Goal: Information Seeking & Learning: Learn about a topic

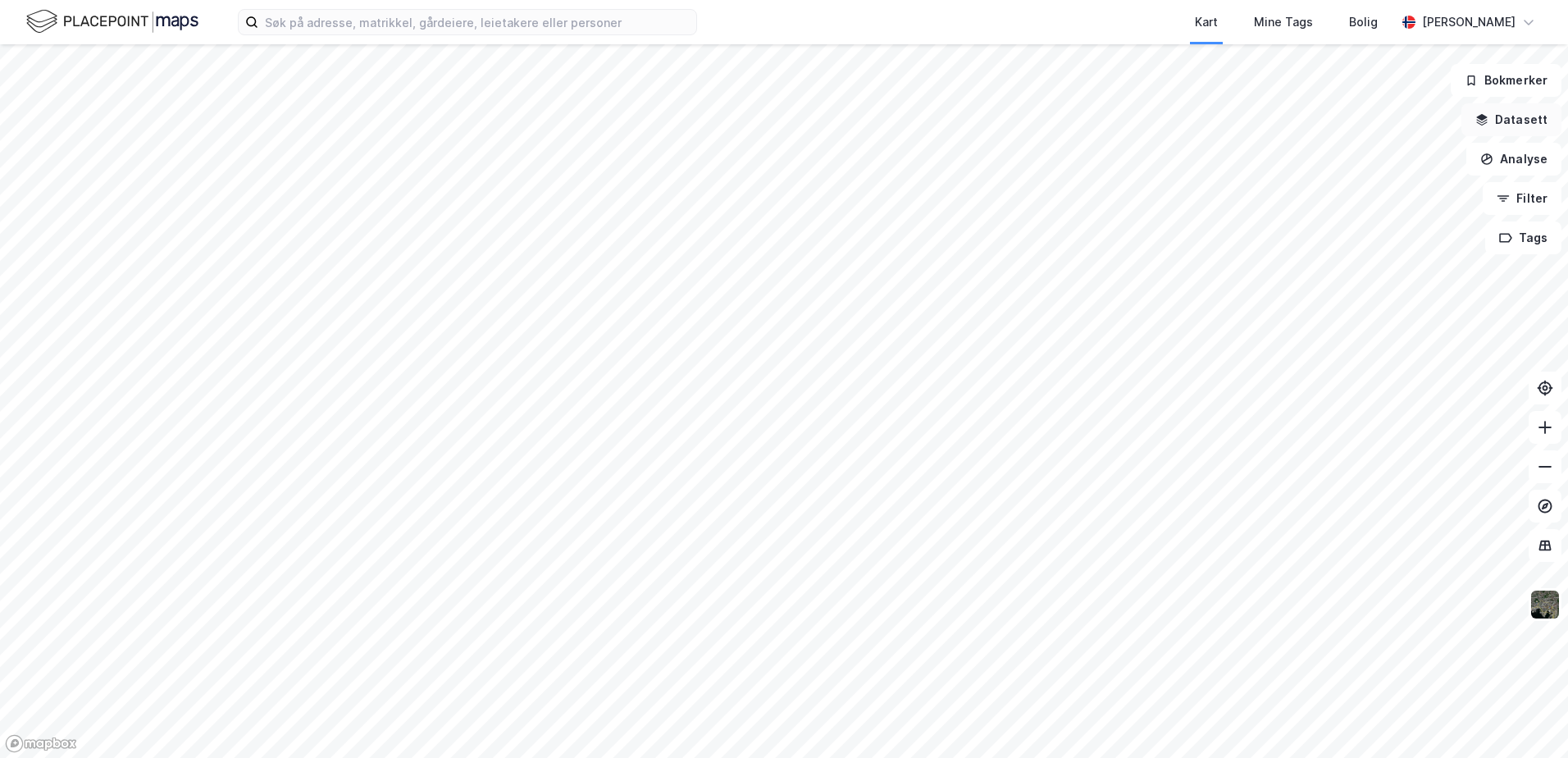
click at [1514, 122] on button "Datasett" at bounding box center [1512, 120] width 100 height 33
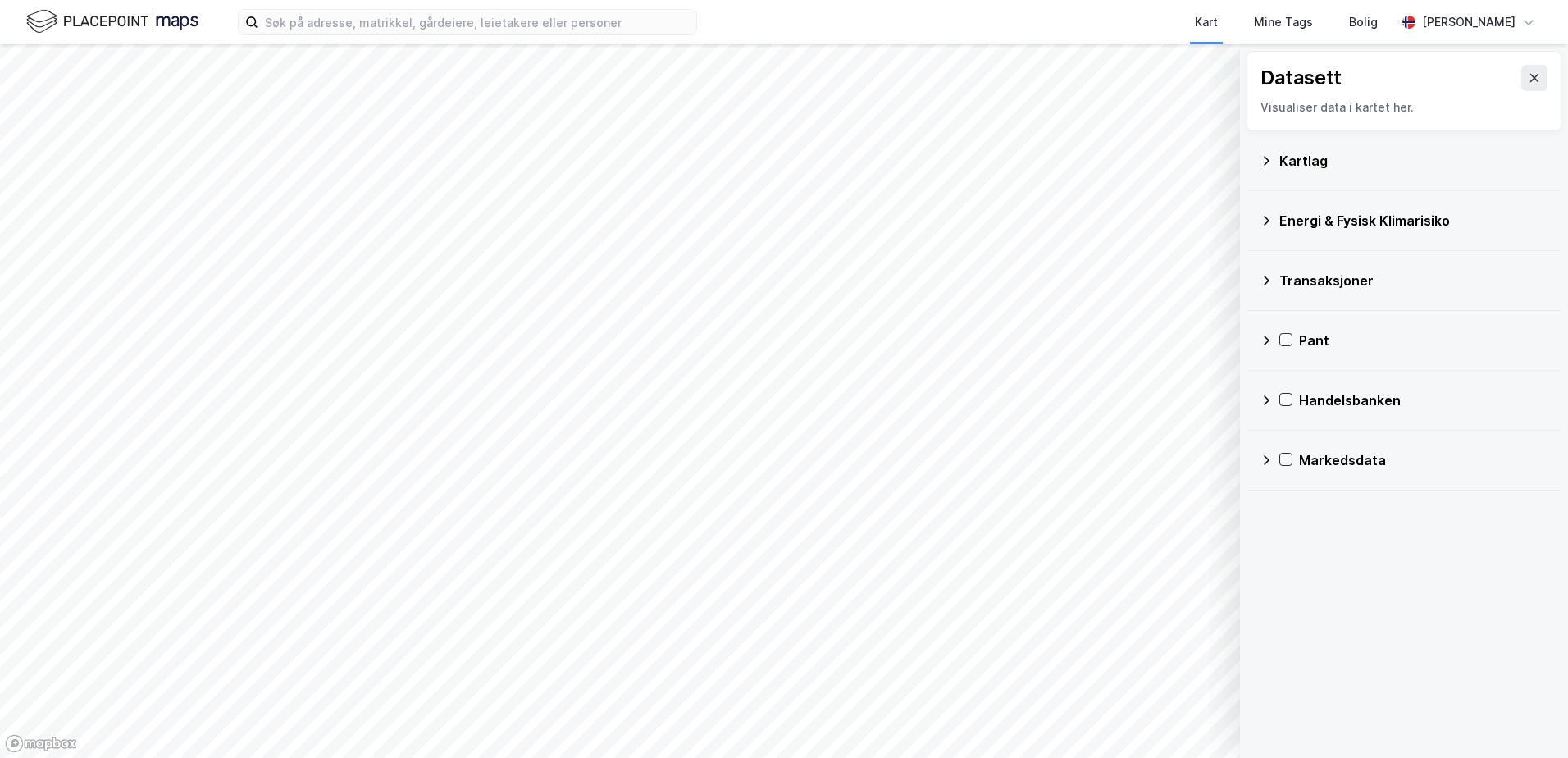
click at [1293, 458] on div "Markedsdata" at bounding box center [1403, 459] width 288 height 39
click at [1307, 502] on icon at bounding box center [1307, 499] width 12 height 12
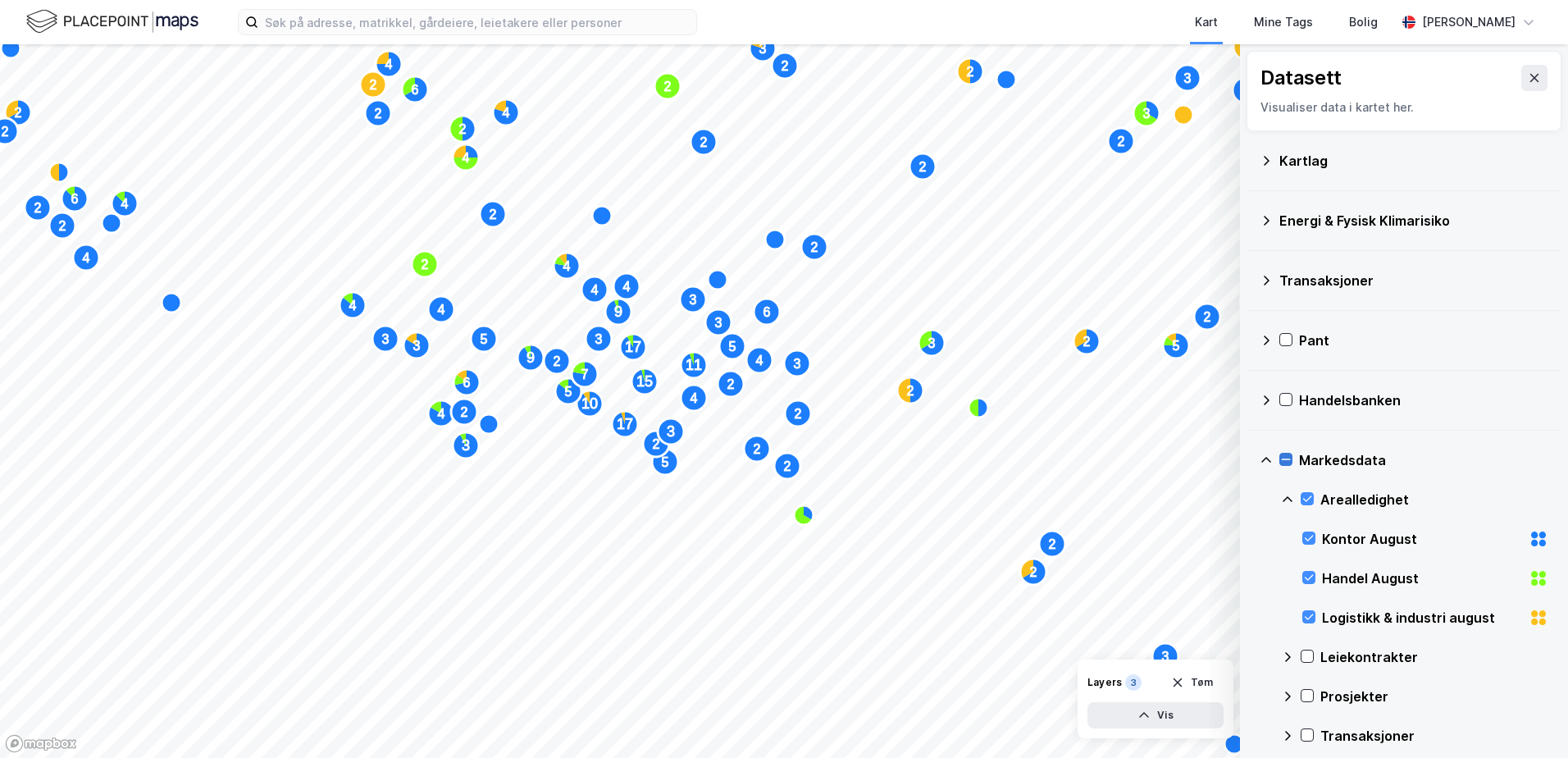
click at [1286, 456] on icon at bounding box center [1287, 459] width 12 height 12
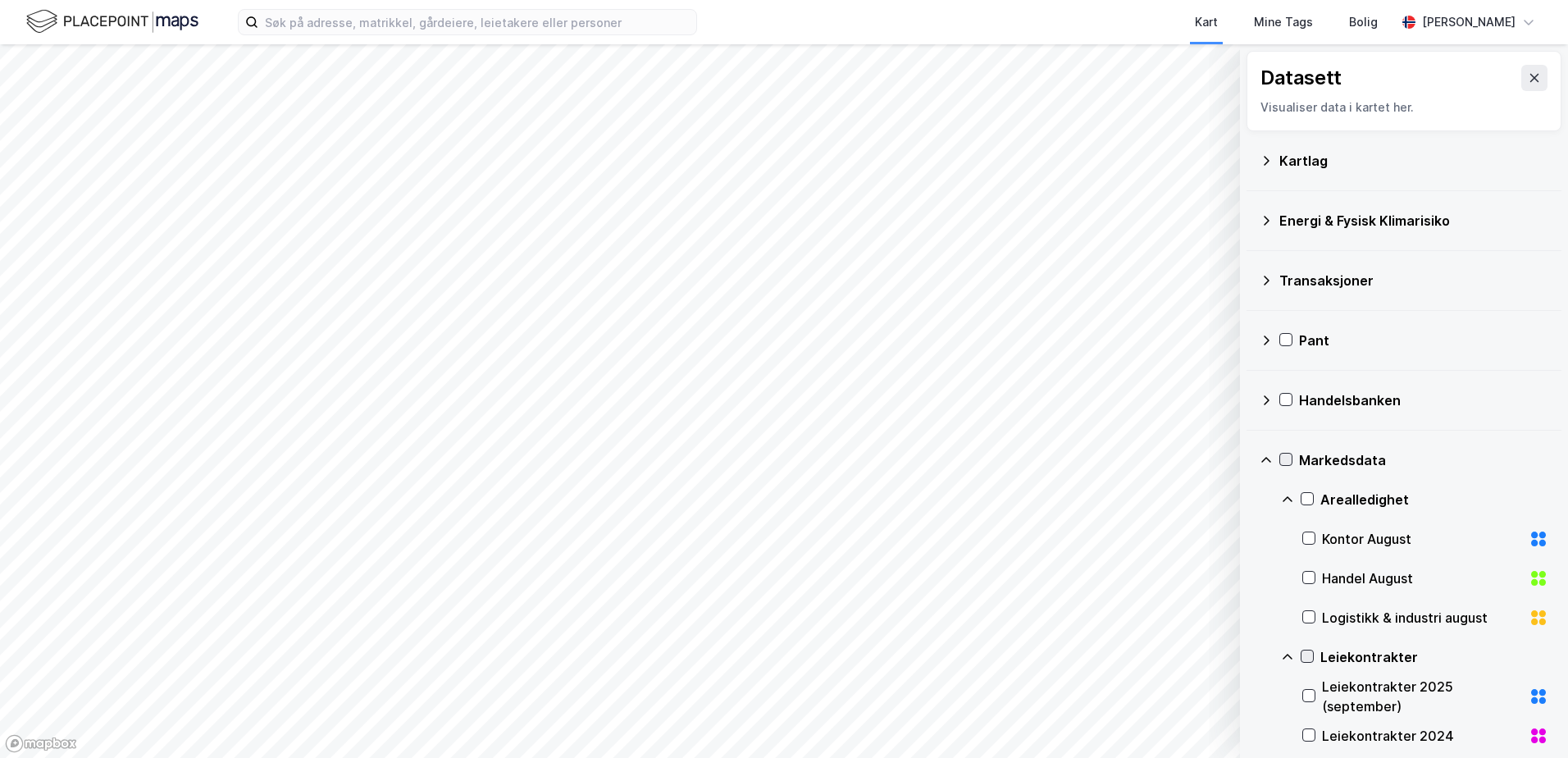
click at [1307, 662] on icon at bounding box center [1307, 657] width 12 height 12
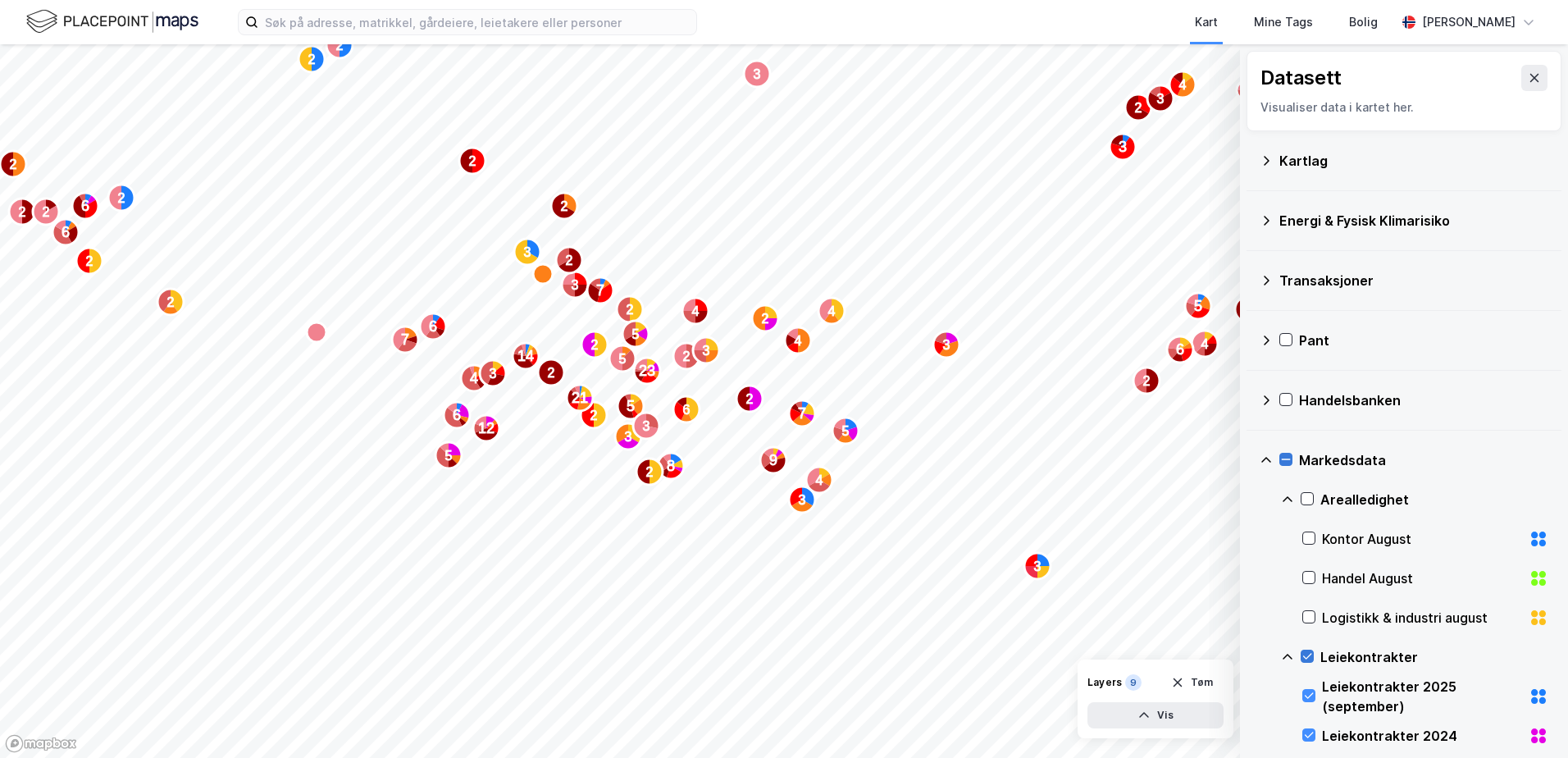
click at [1310, 660] on icon at bounding box center [1307, 657] width 12 height 12
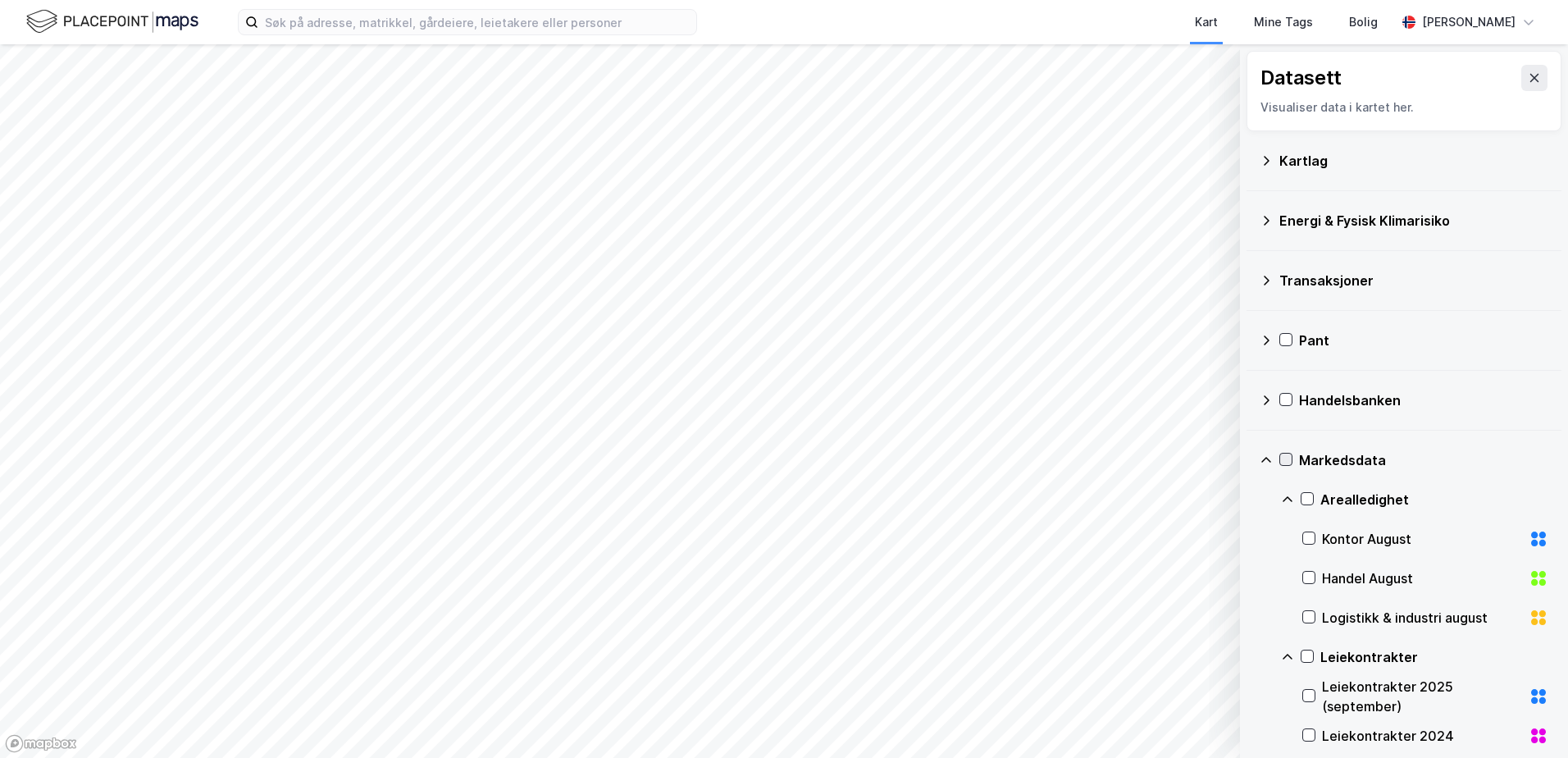
click at [1292, 458] on icon at bounding box center [1287, 459] width 12 height 12
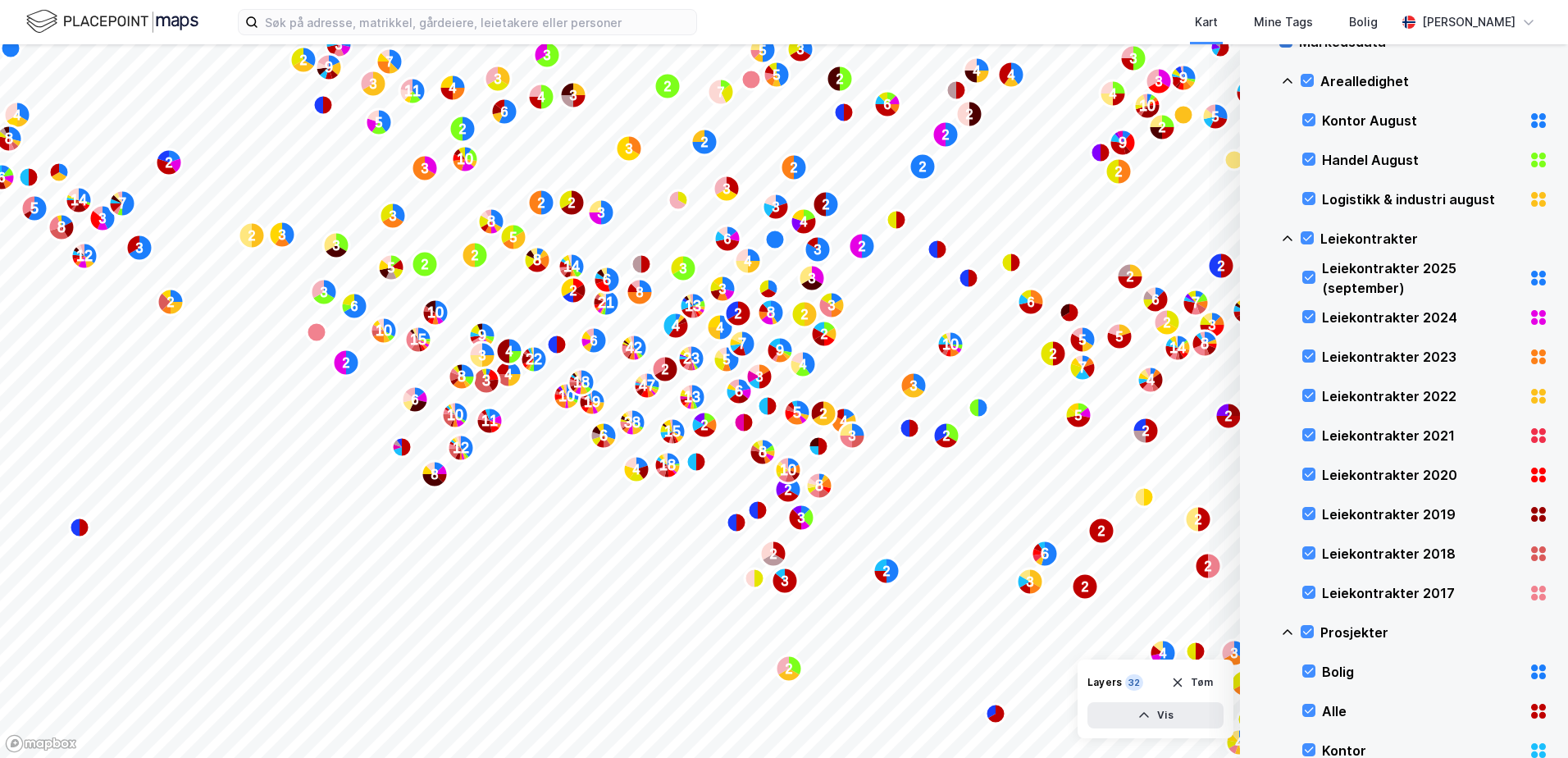
scroll to position [8, 0]
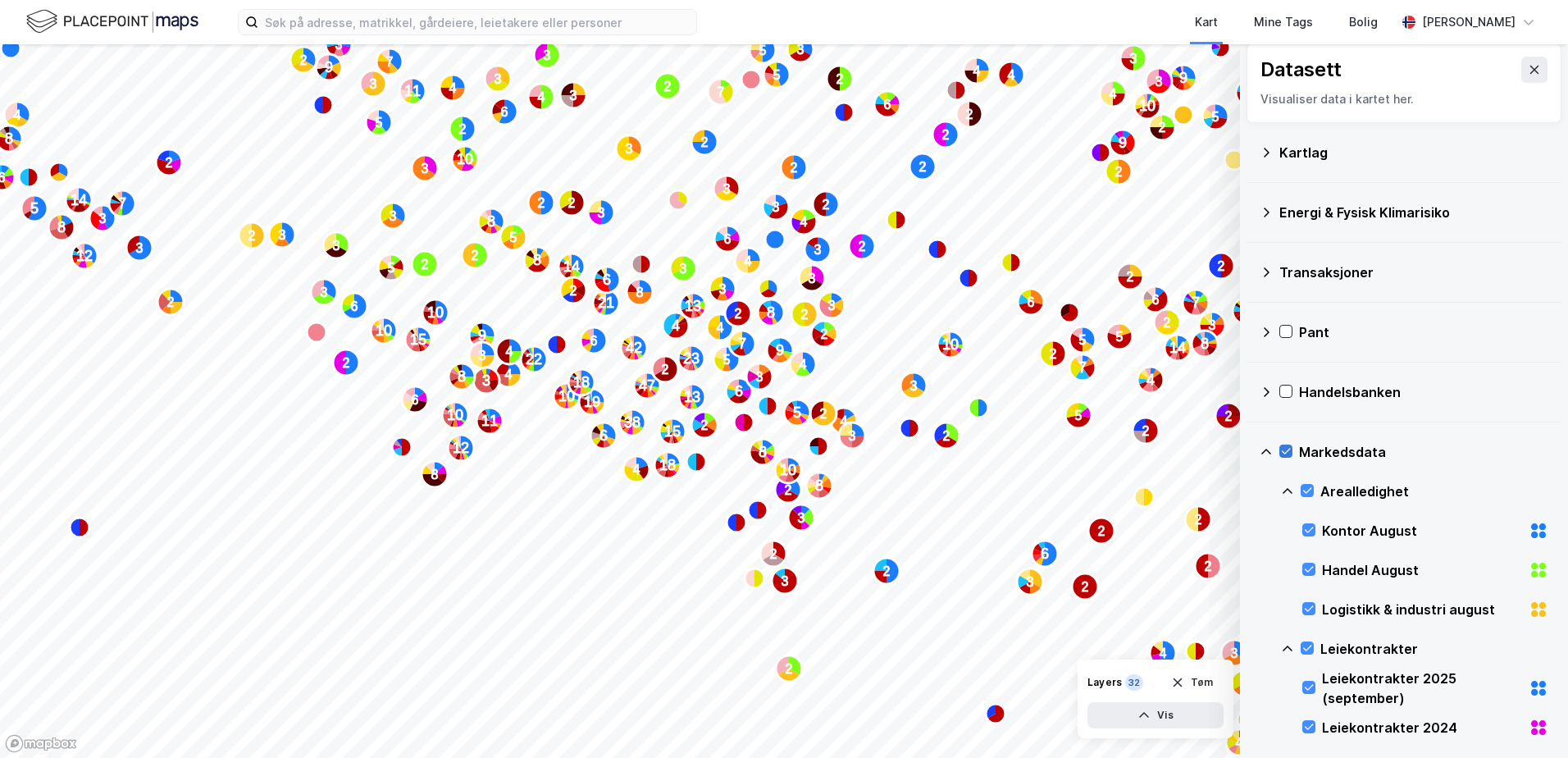
click at [1282, 451] on icon at bounding box center [1287, 451] width 12 height 12
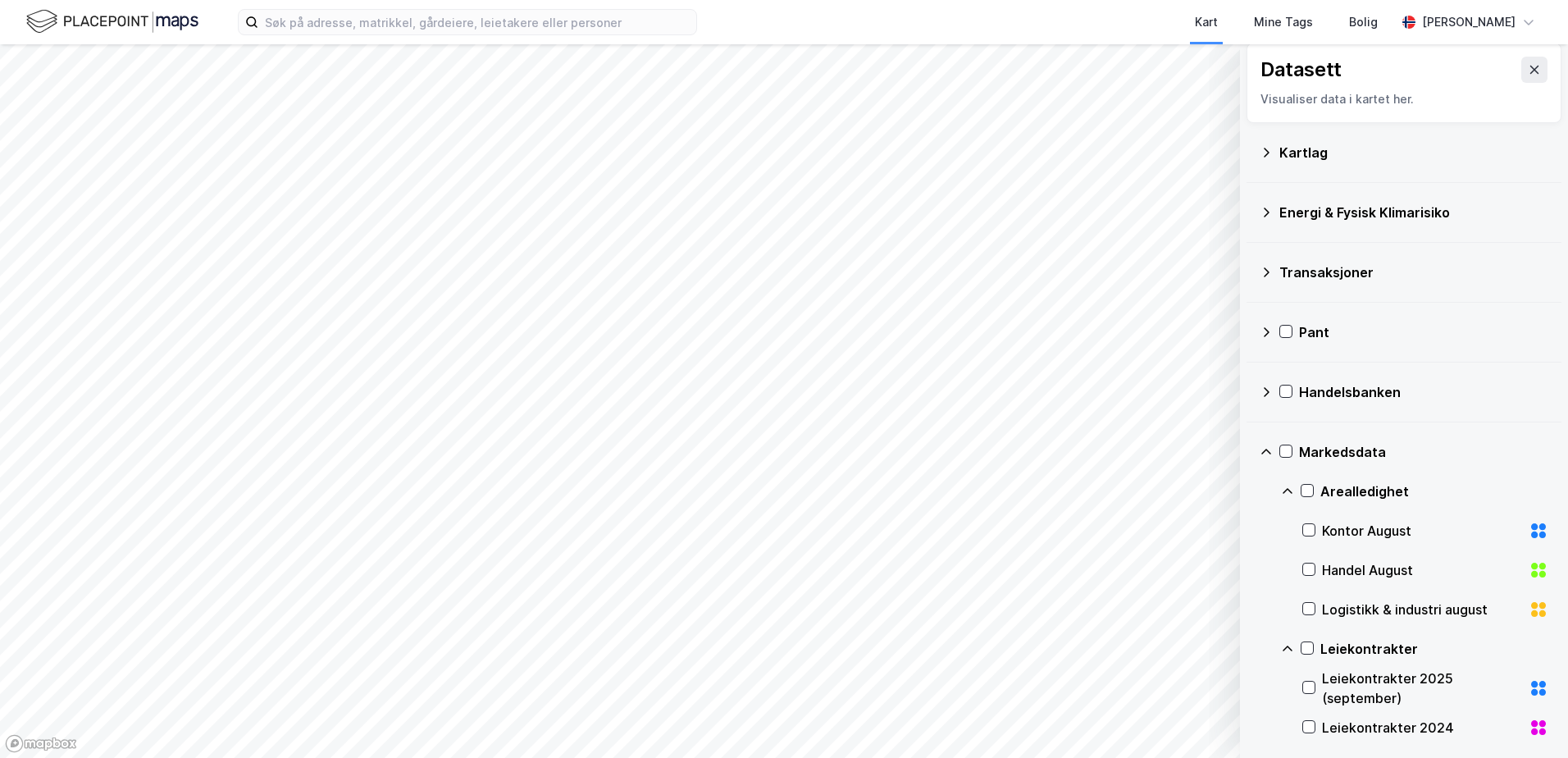
click at [1267, 454] on icon at bounding box center [1266, 451] width 13 height 13
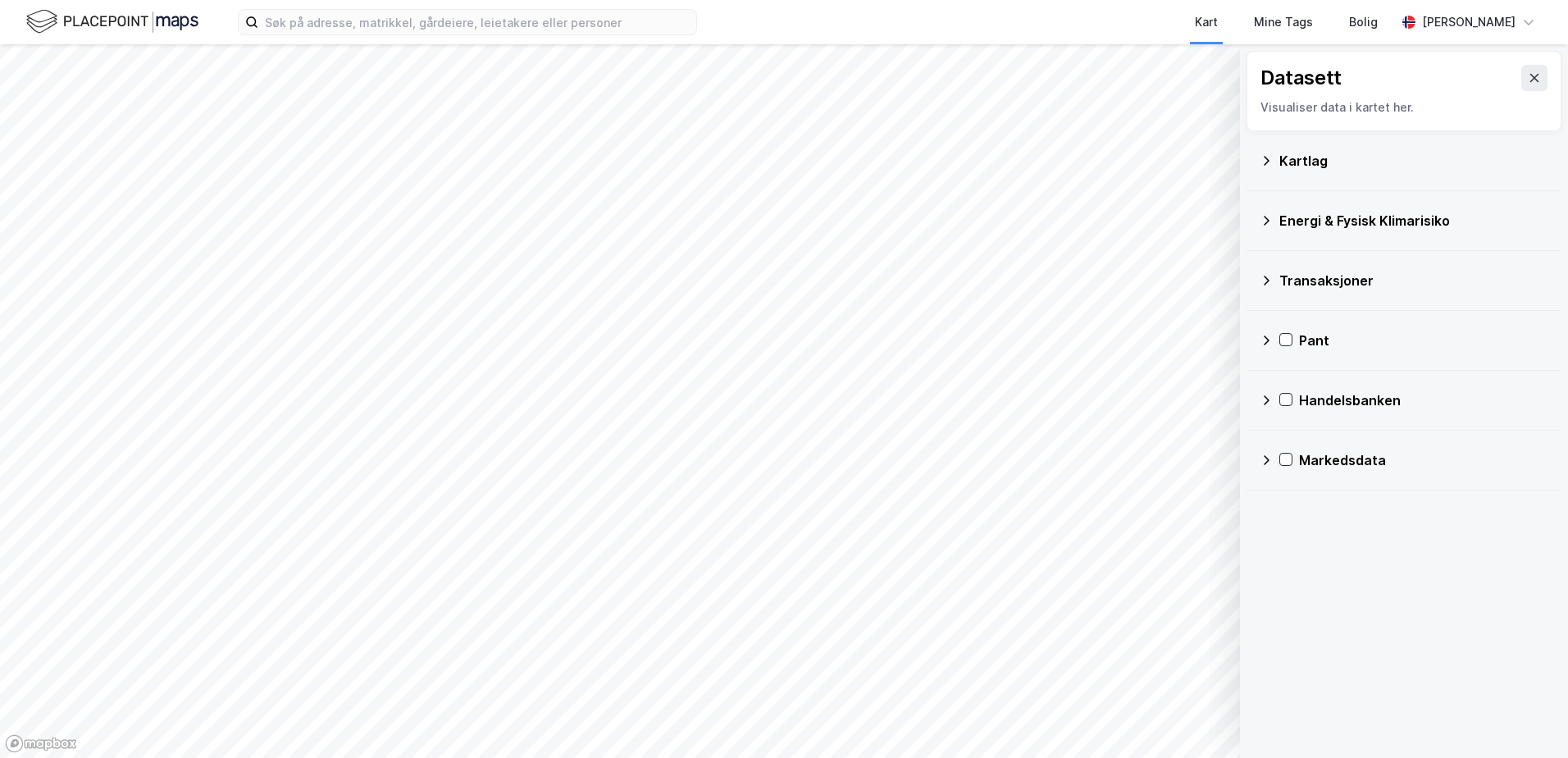
click at [1265, 165] on icon at bounding box center [1267, 160] width 6 height 9
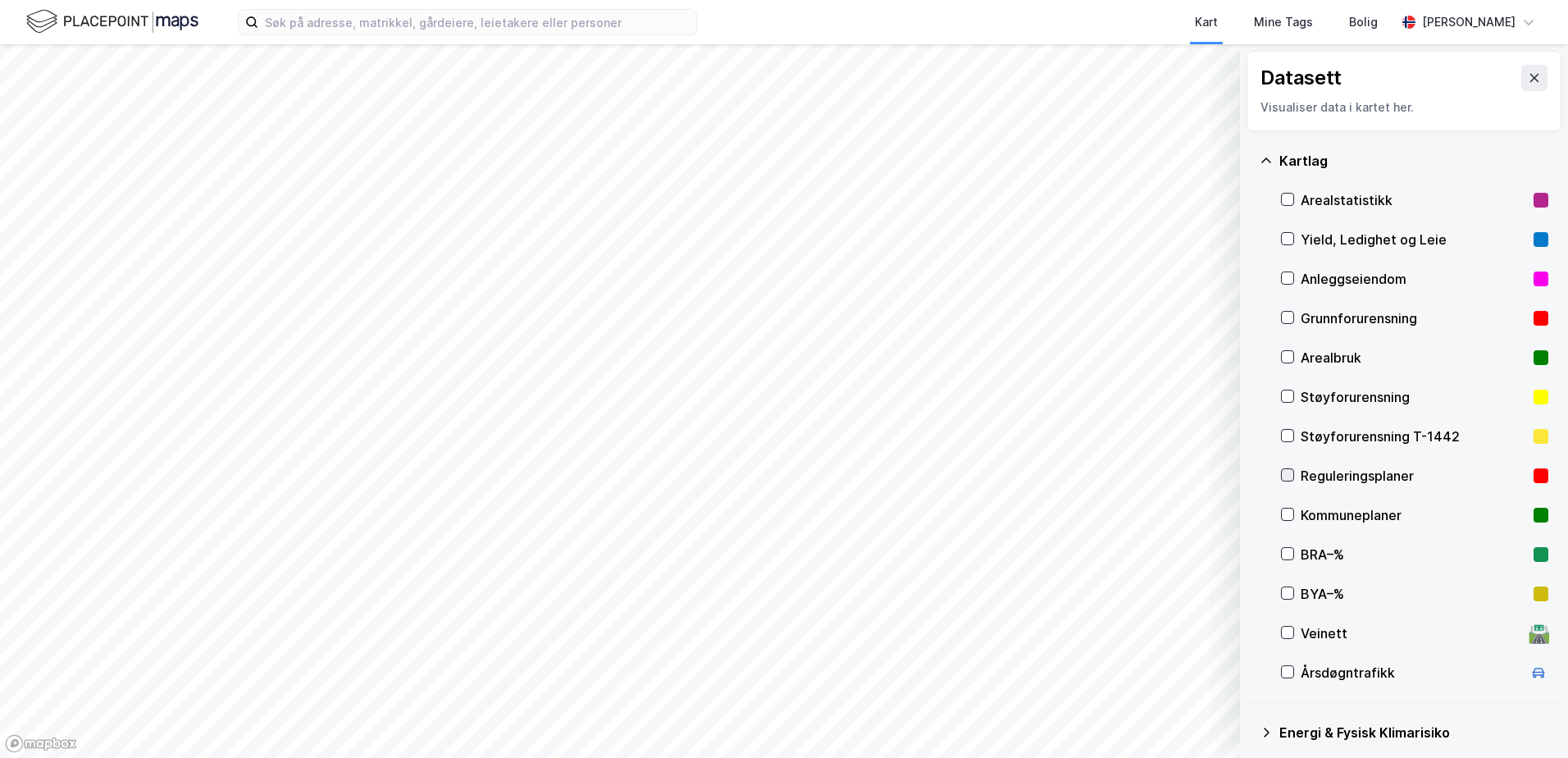
click at [1287, 480] on icon at bounding box center [1289, 475] width 12 height 12
click at [1528, 81] on icon at bounding box center [1534, 78] width 13 height 13
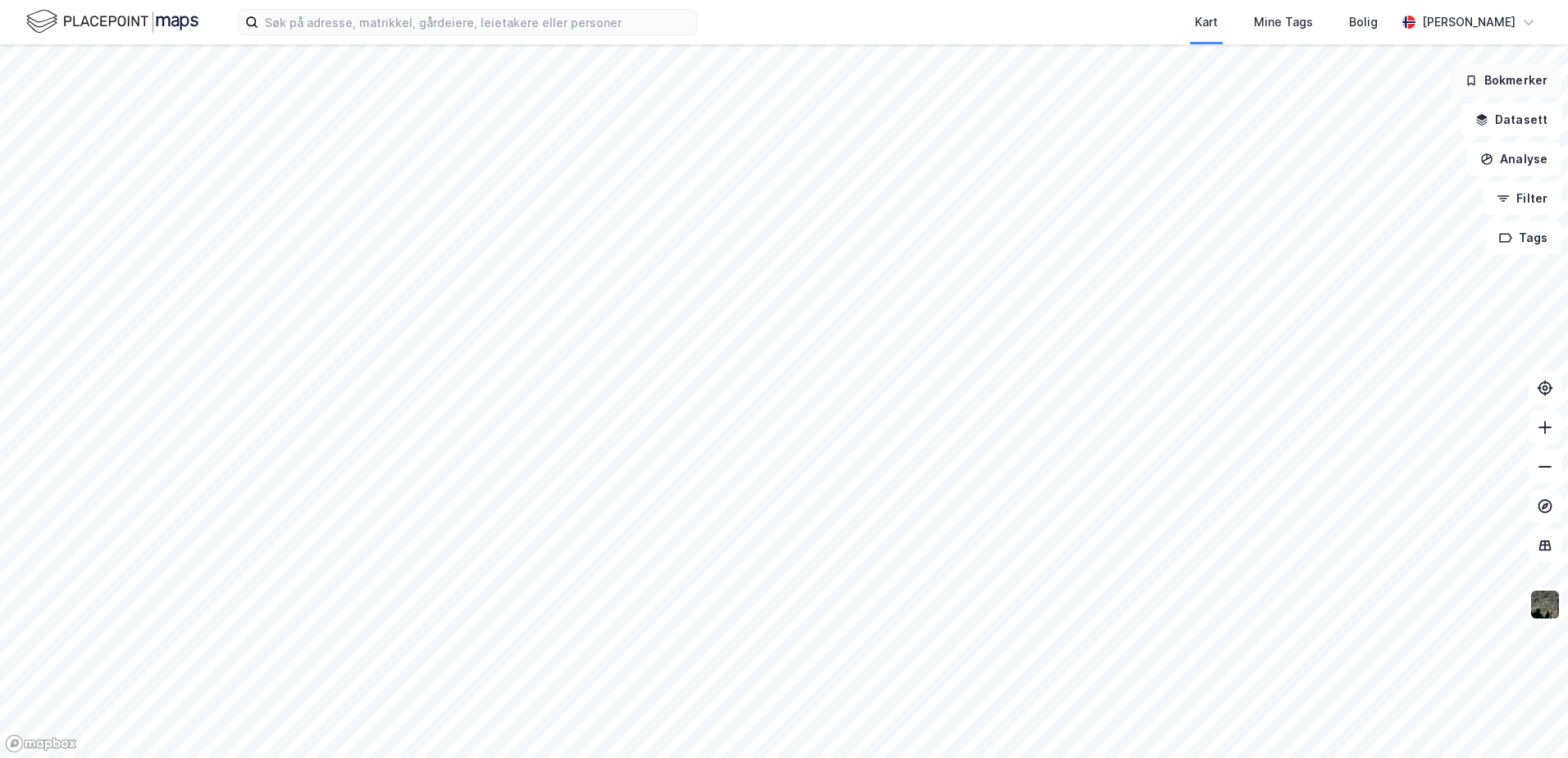
click at [1503, 81] on button "Bokmerker" at bounding box center [1506, 80] width 111 height 33
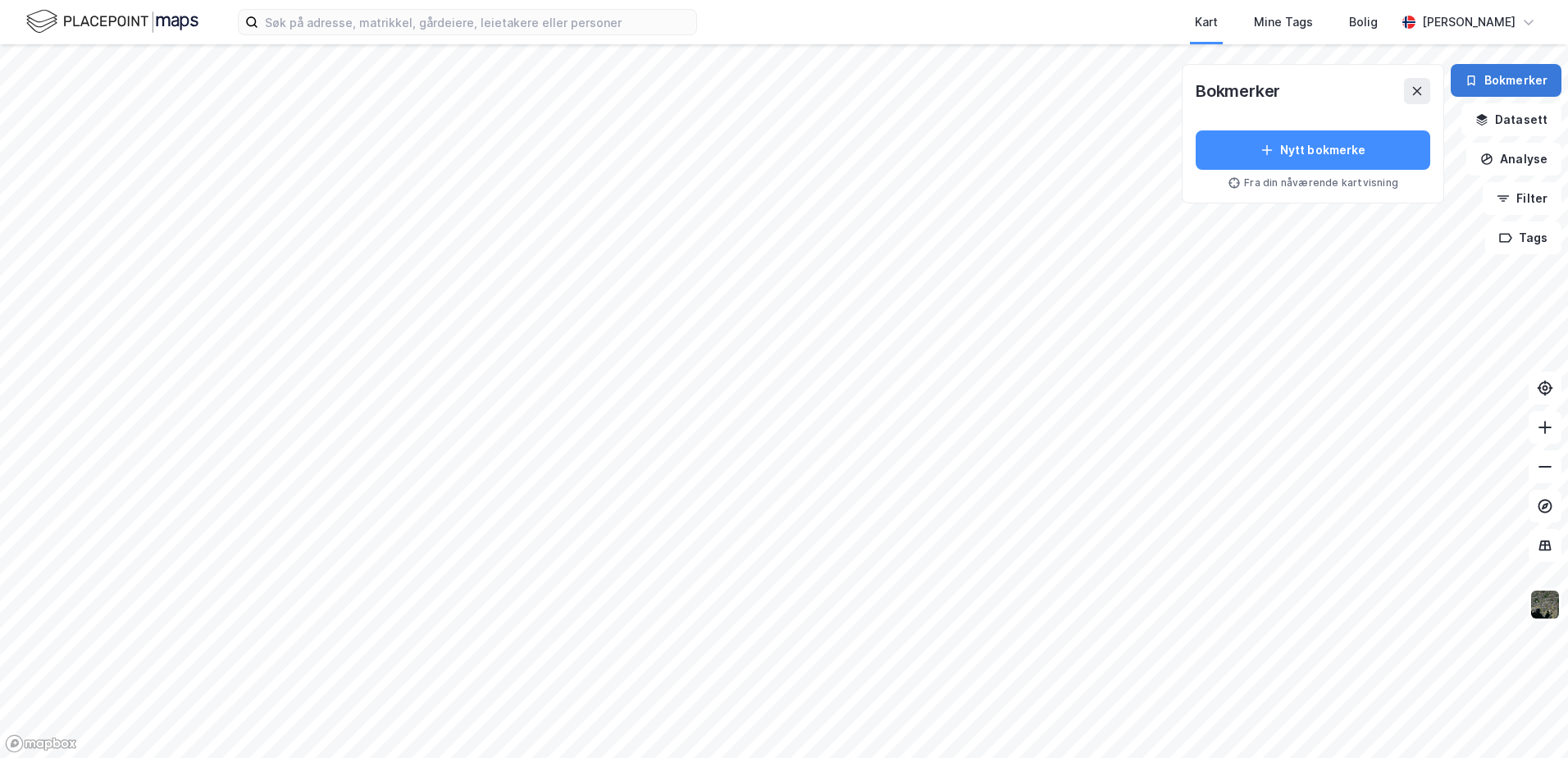
click at [1503, 81] on button "Bokmerker" at bounding box center [1506, 80] width 111 height 33
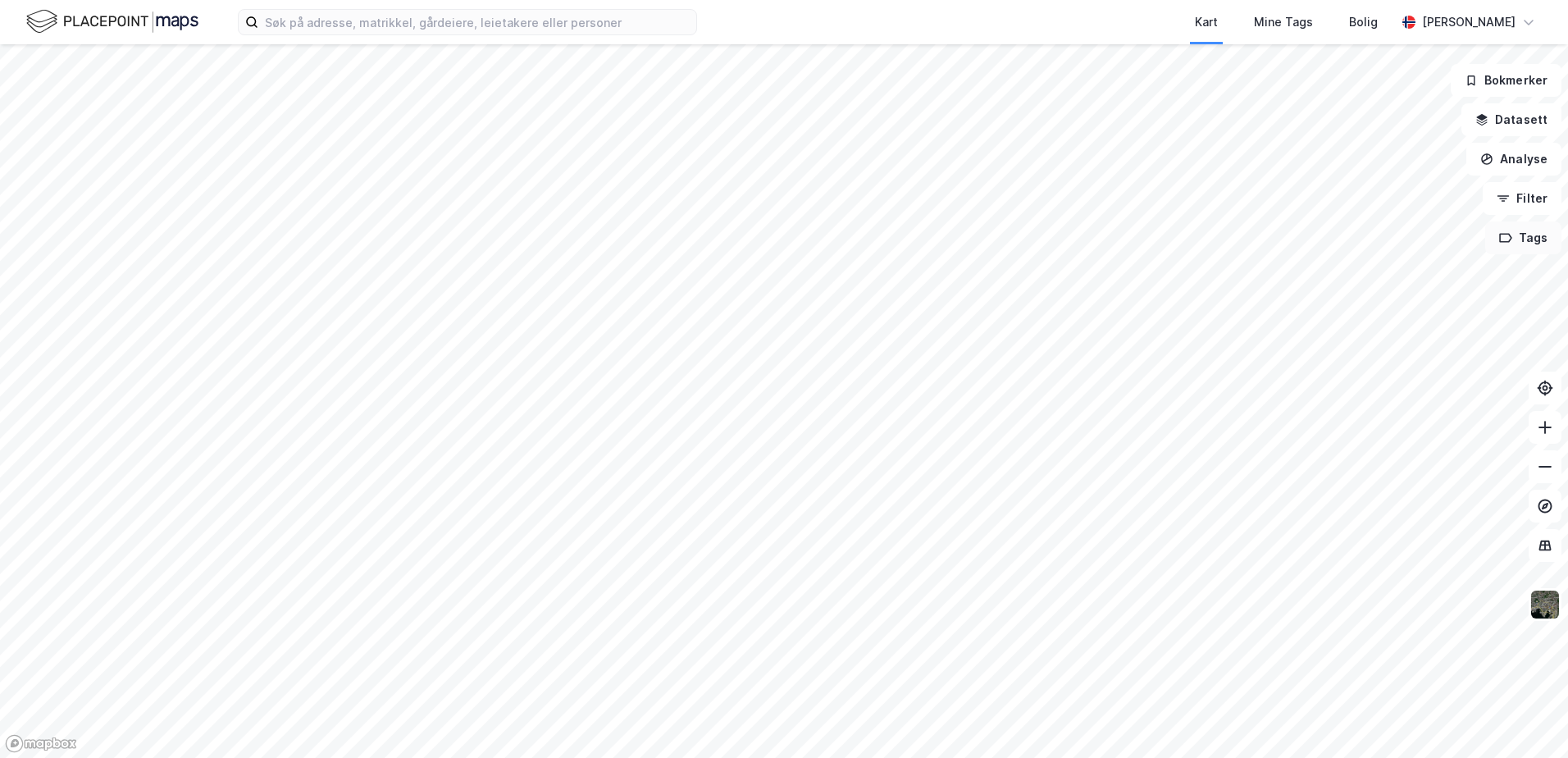
click at [1526, 239] on button "Tags" at bounding box center [1523, 238] width 76 height 33
click at [1526, 201] on button "Filter" at bounding box center [1522, 198] width 79 height 33
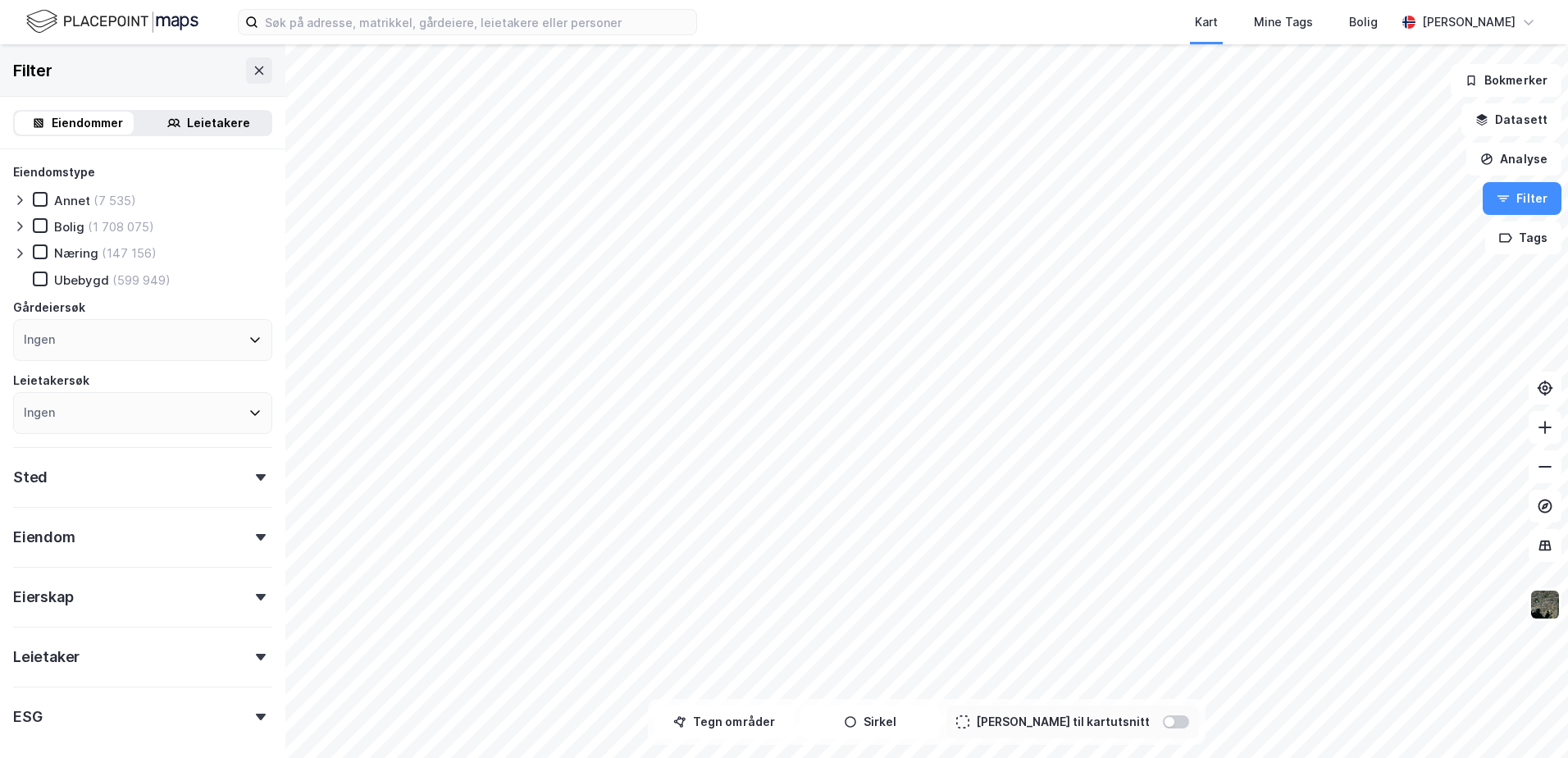
click at [256, 538] on icon at bounding box center [261, 537] width 10 height 7
click at [38, 198] on icon at bounding box center [41, 200] width 12 height 12
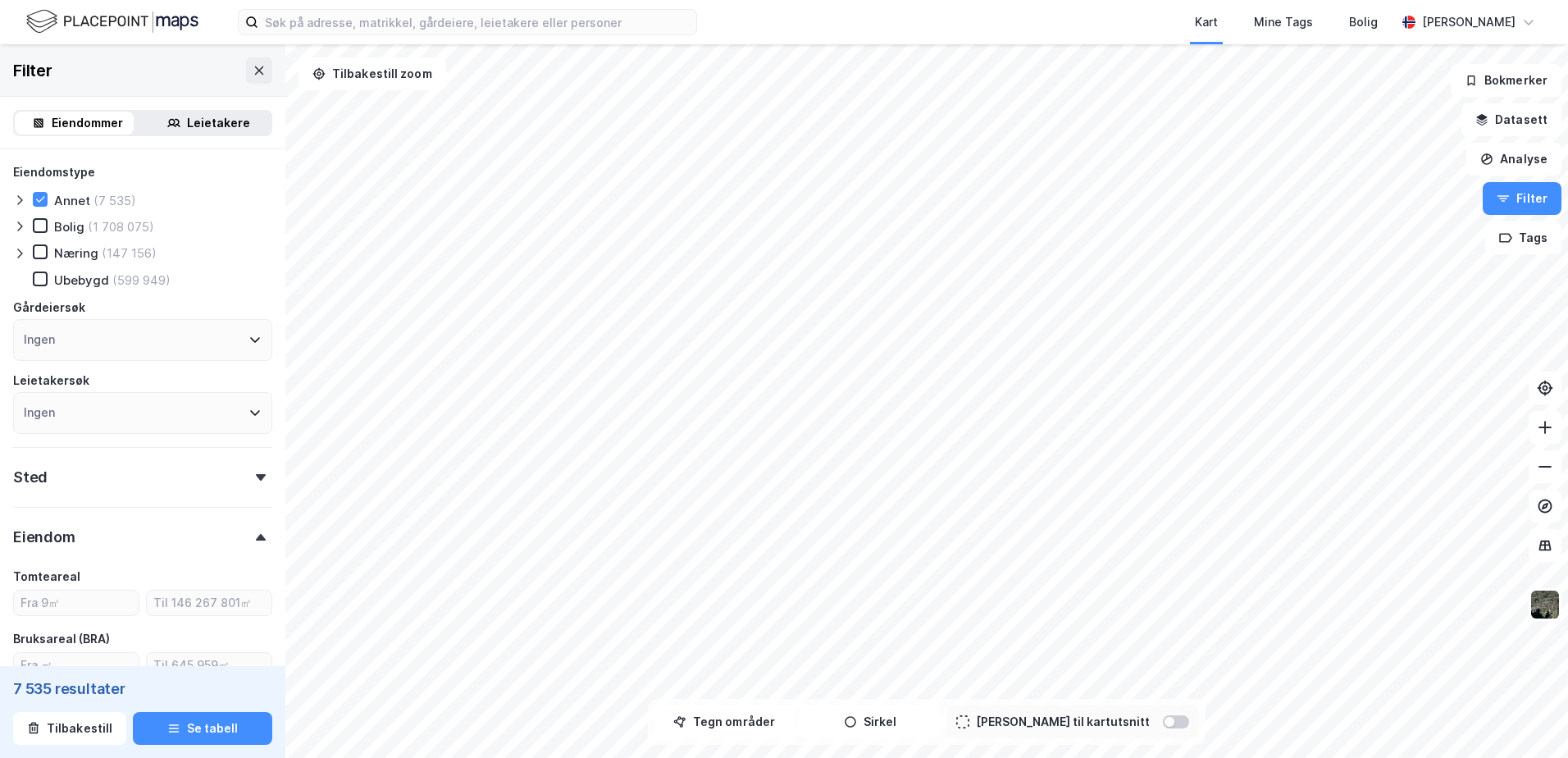
click at [973, 12] on div "Kart Mine Tags Bolig [PERSON_NAME] Filter Eiendommer Leietakere Eiendomstype An…" at bounding box center [784, 379] width 1568 height 758
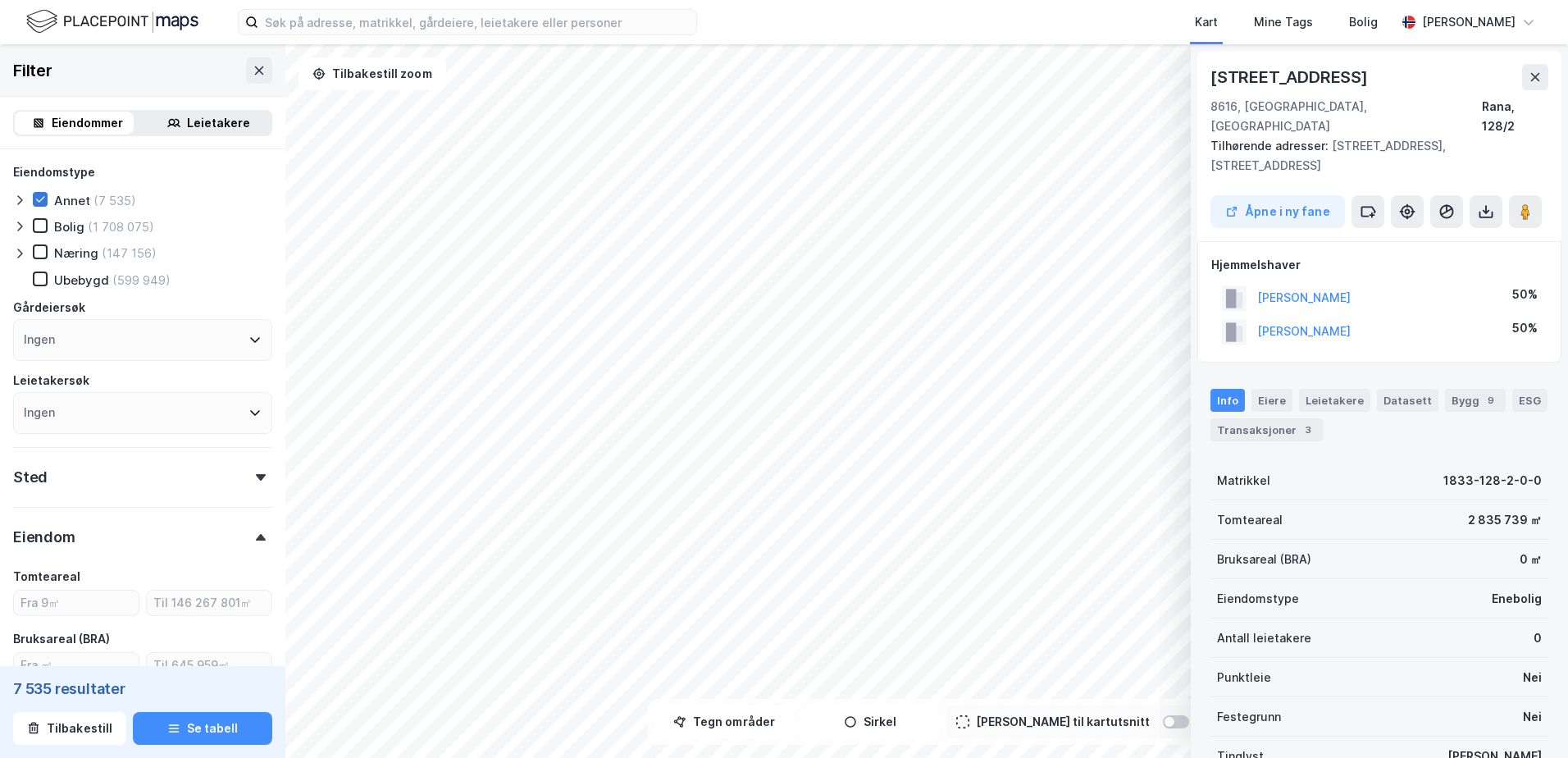
click at [34, 199] on div at bounding box center [40, 199] width 15 height 15
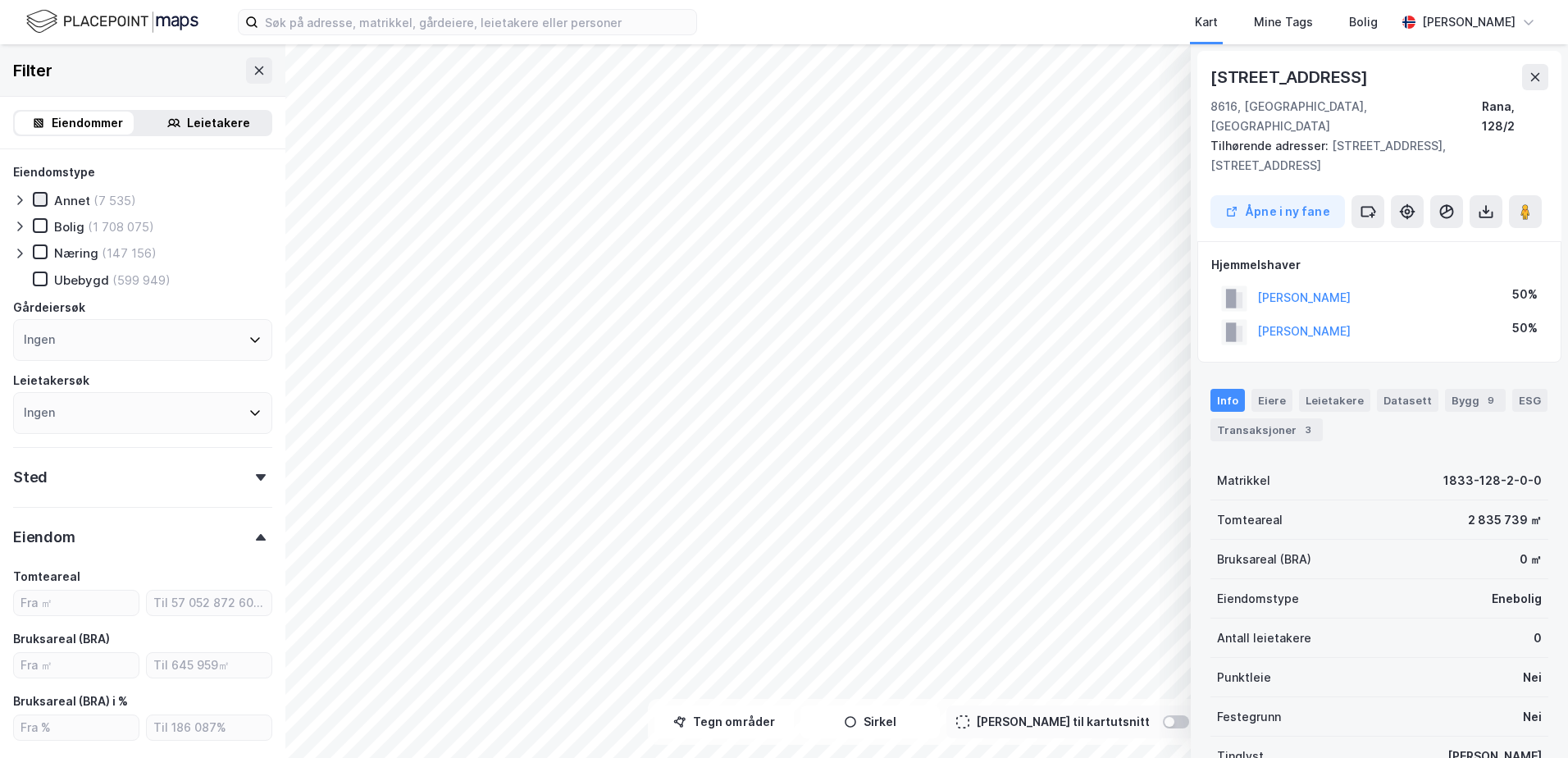
type input "Inkluder (2 589 833)"
click at [1540, 85] on button at bounding box center [1535, 77] width 26 height 26
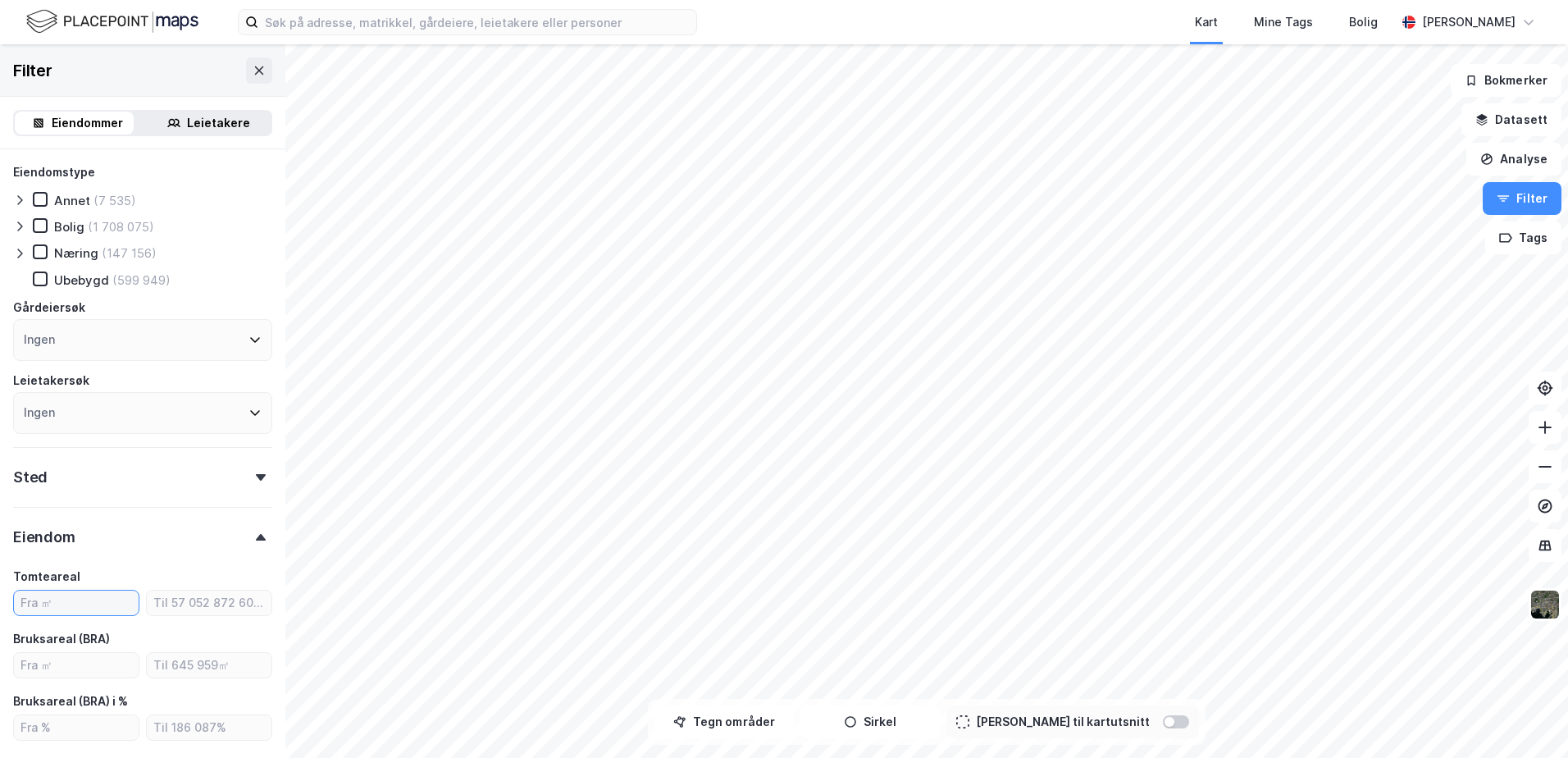
click at [90, 605] on input "number" at bounding box center [76, 603] width 125 height 25
type input "50000"
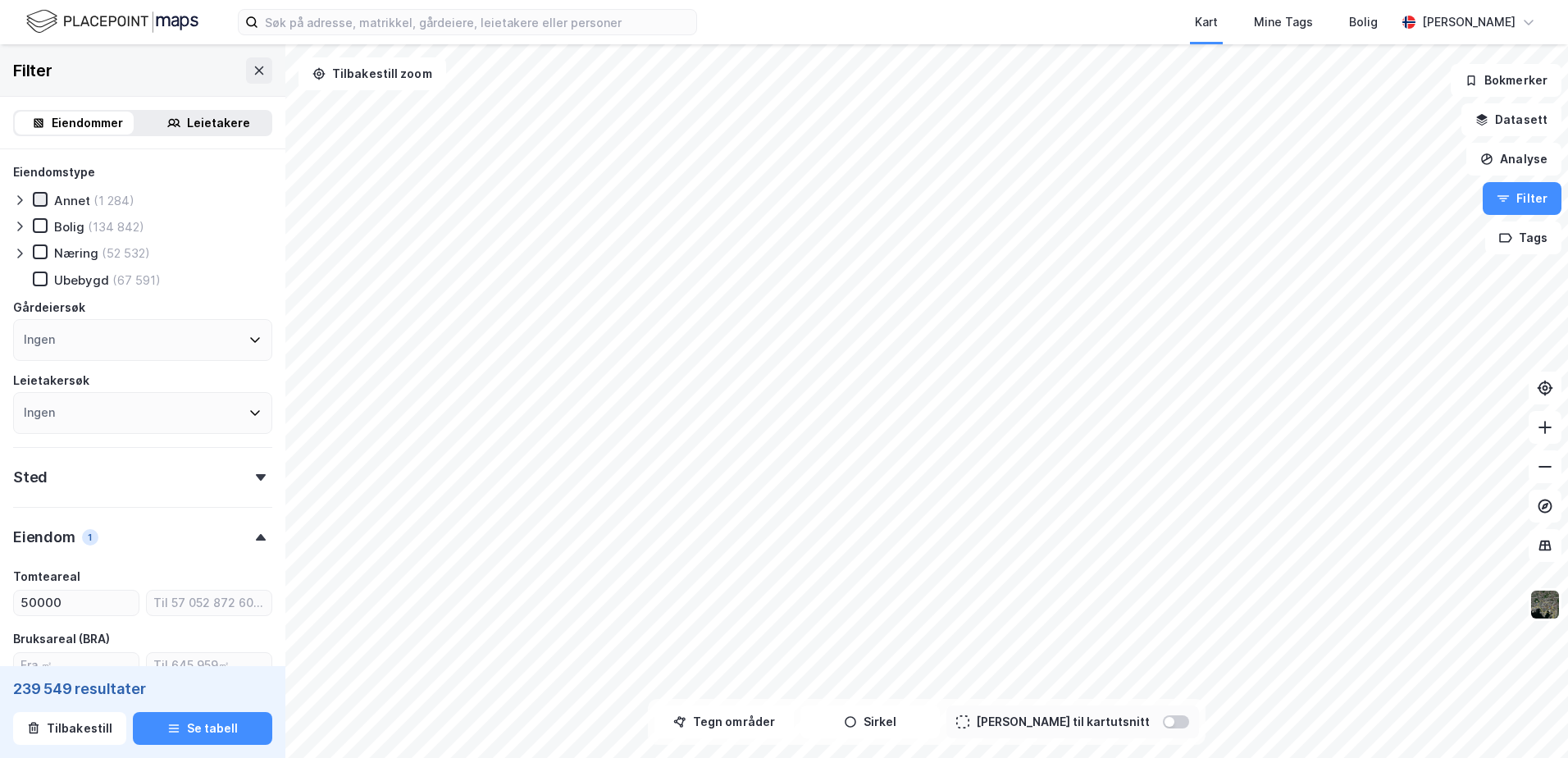
click at [37, 196] on icon at bounding box center [41, 200] width 12 height 12
click at [110, 339] on div "Ingen" at bounding box center [143, 341] width 260 height 42
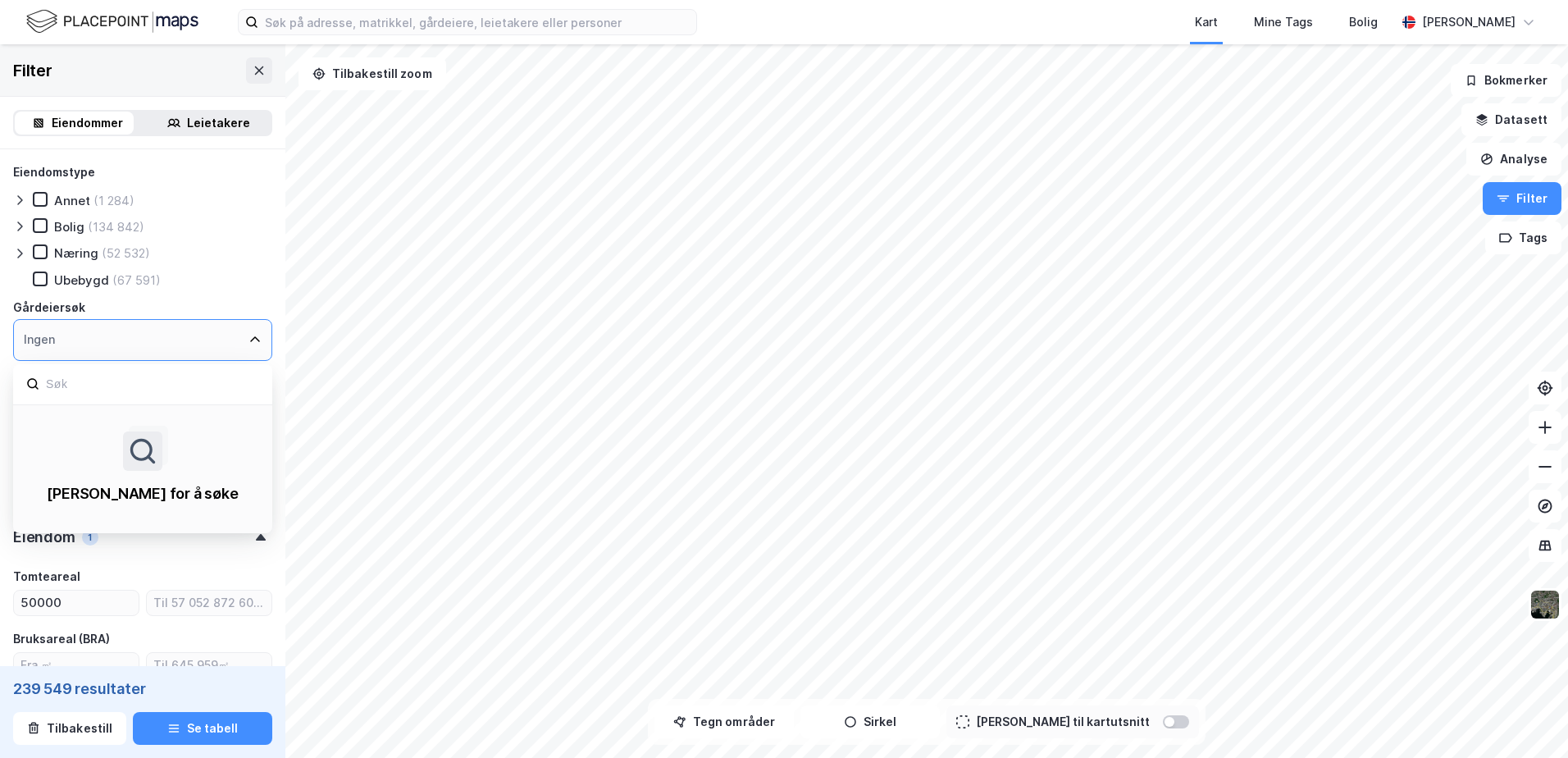
click at [110, 339] on div "Ingen" at bounding box center [143, 341] width 260 height 42
click at [249, 339] on icon at bounding box center [255, 340] width 13 height 13
click at [249, 334] on icon at bounding box center [255, 340] width 13 height 13
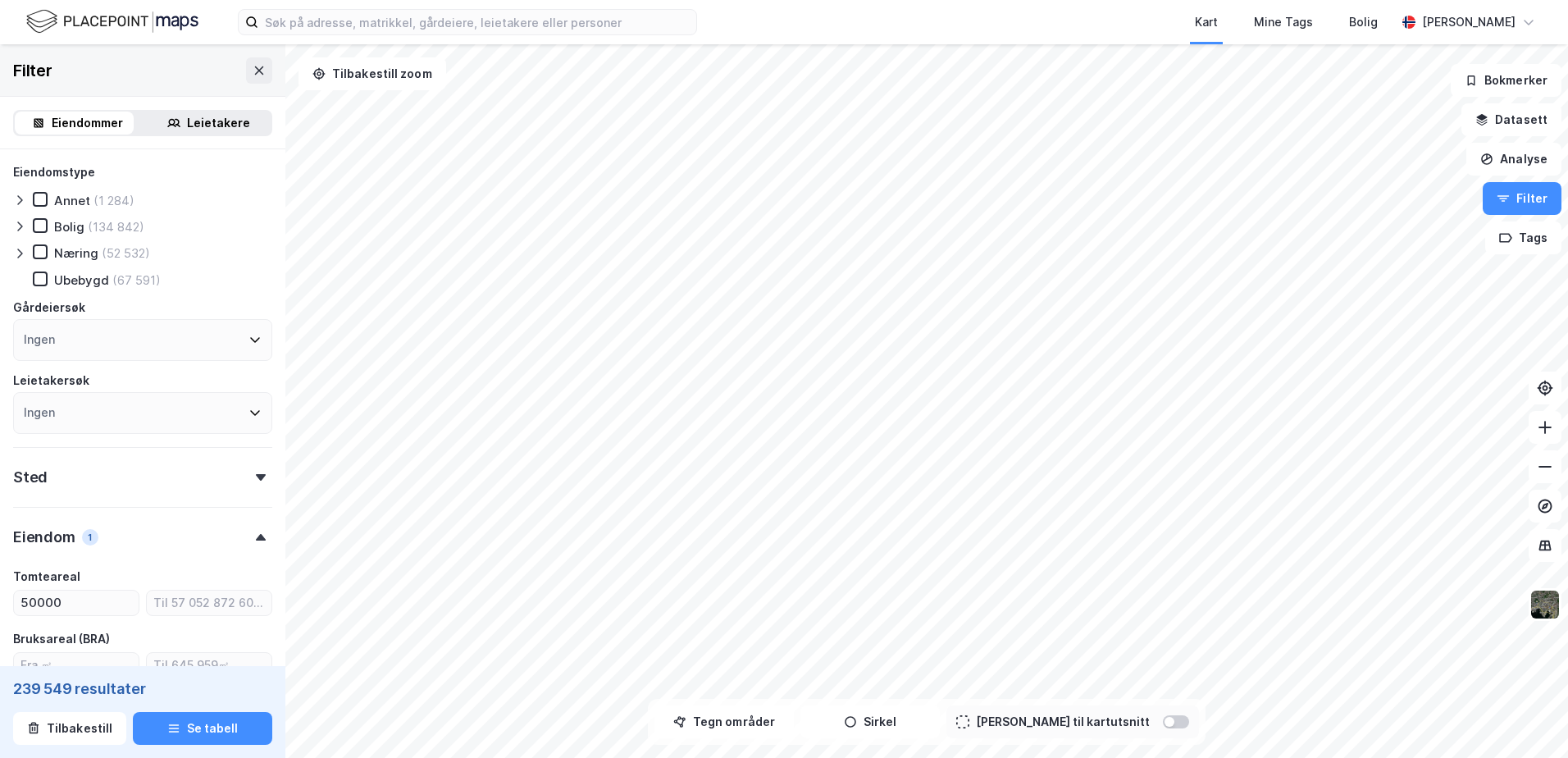
click at [215, 276] on div "Ubebygd (67 591)" at bounding box center [153, 280] width 240 height 16
click at [41, 281] on icon at bounding box center [41, 280] width 12 height 12
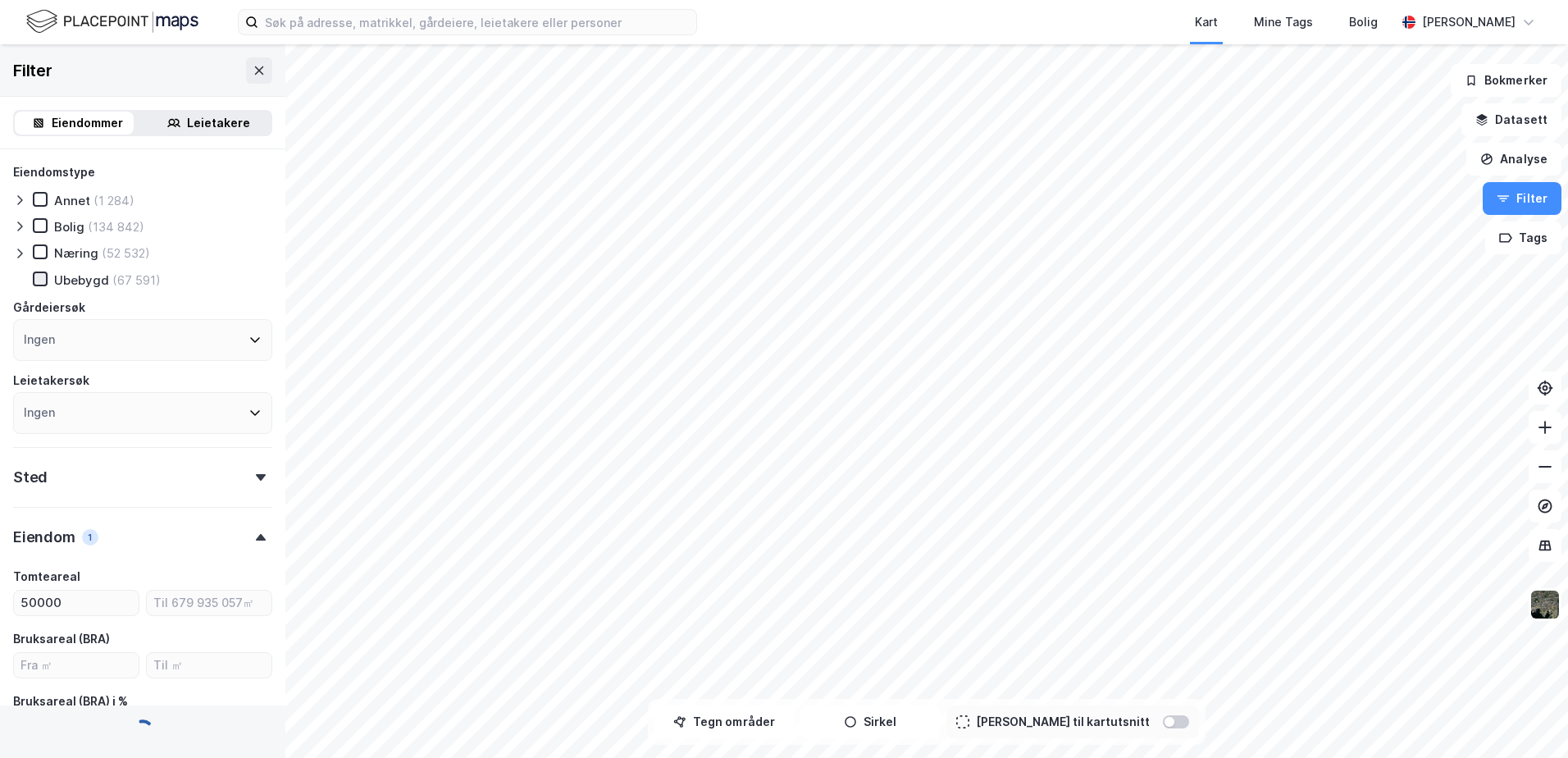
type input "Inkluder (239 549)"
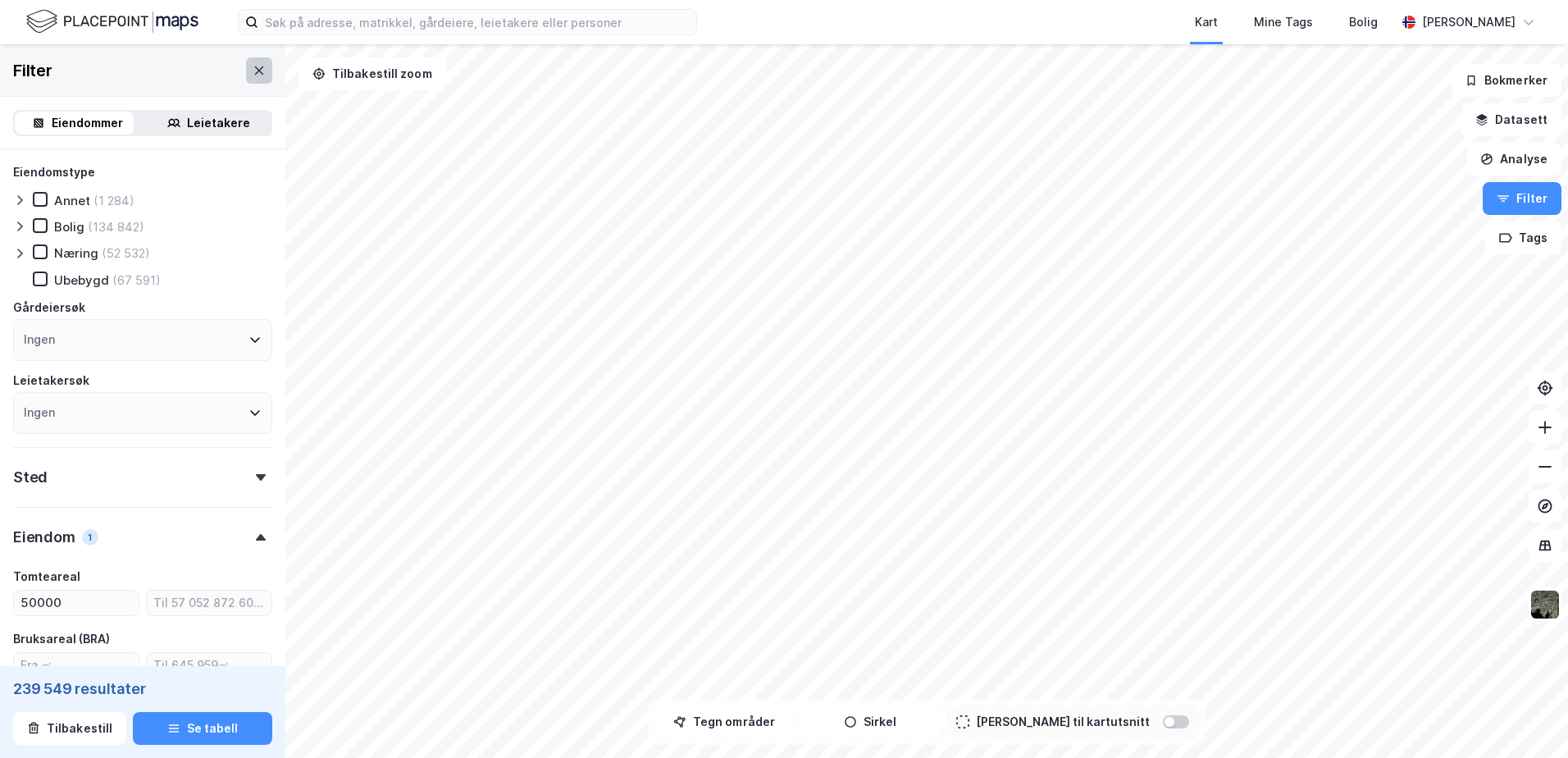
click at [253, 69] on icon at bounding box center [259, 70] width 13 height 13
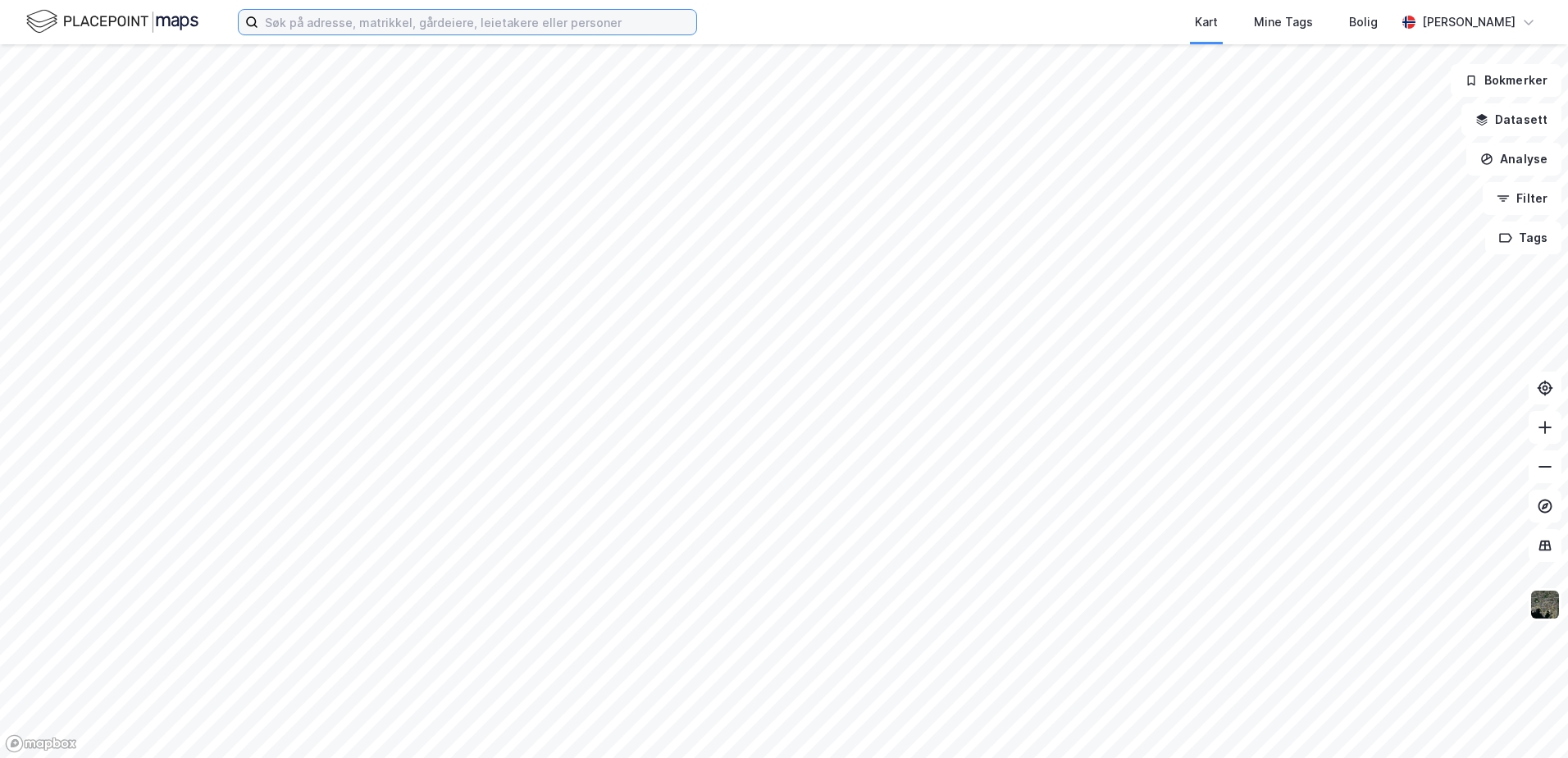
click at [339, 25] on input at bounding box center [477, 22] width 438 height 25
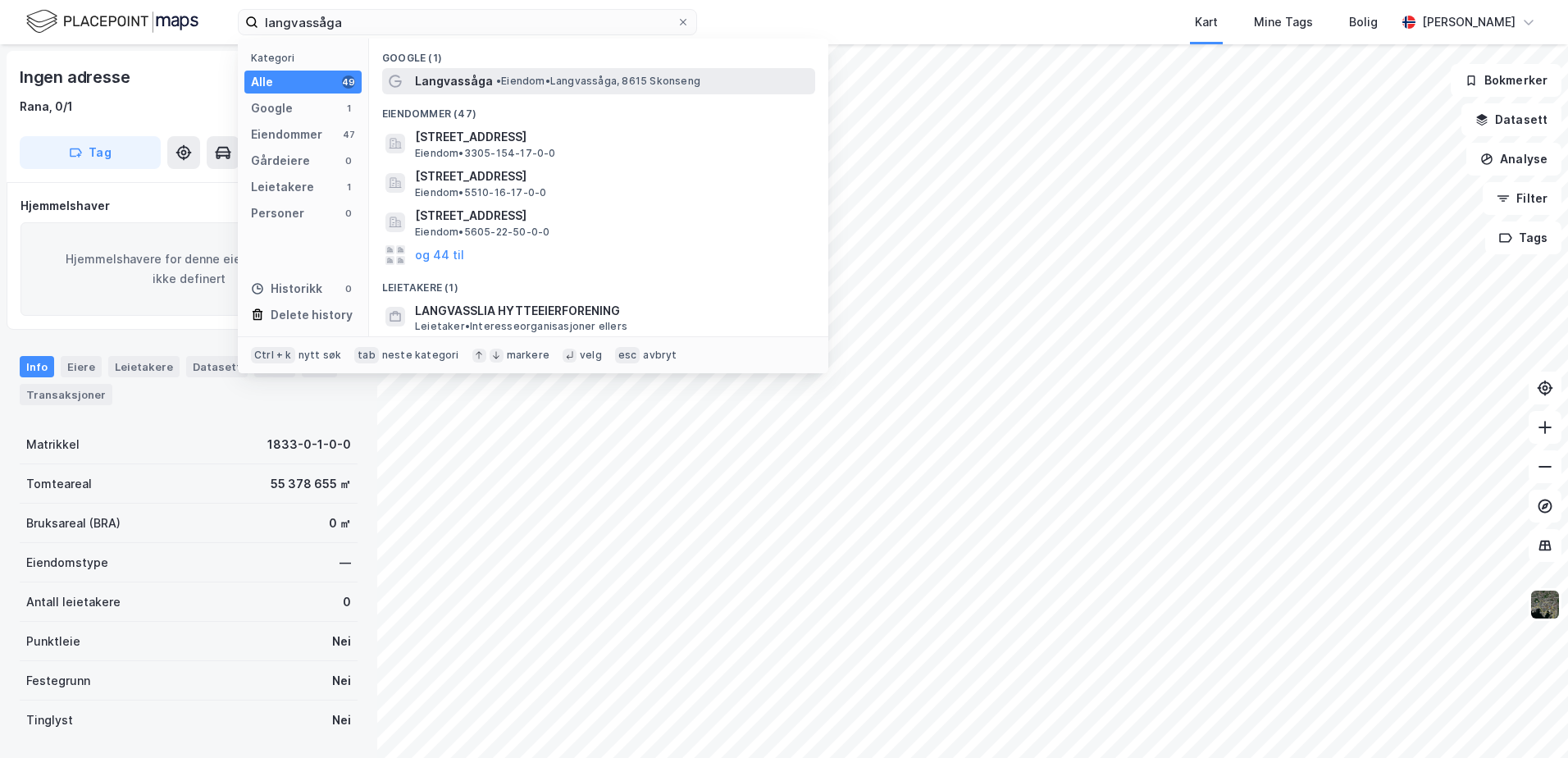
click at [467, 69] on div "Langvassåga • Eiendom • Langvassåga, 8615 Skonseng" at bounding box center [599, 81] width 433 height 26
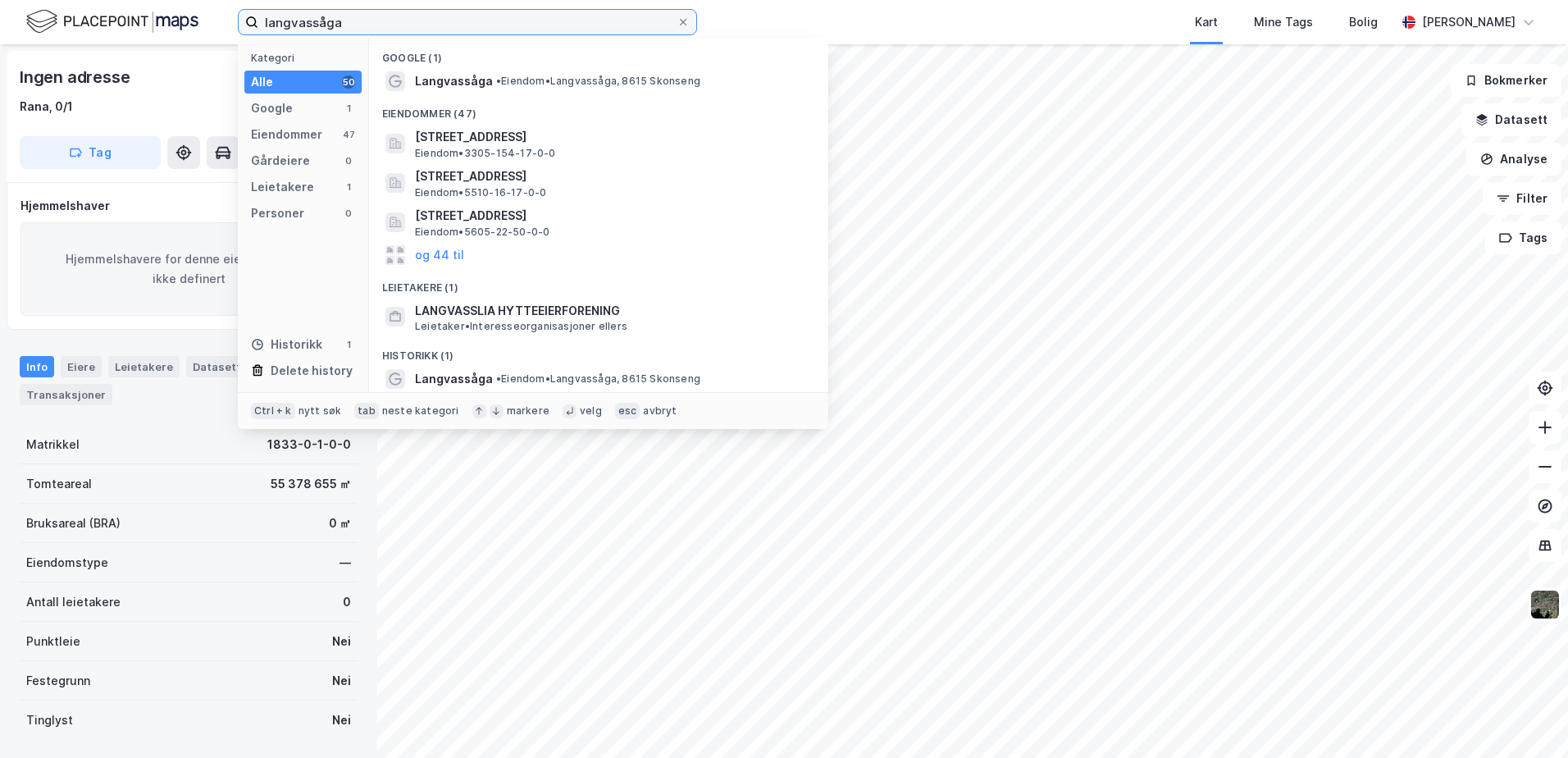
drag, startPoint x: 454, startPoint y: 21, endPoint x: 168, endPoint y: 21, distance: 286.0
click at [168, 21] on div "langvassåga Kategori Alle 50 Google 1 Eiendommer 47 Gårdeiere 0 Leietakere 1 Pe…" at bounding box center [784, 22] width 1568 height 44
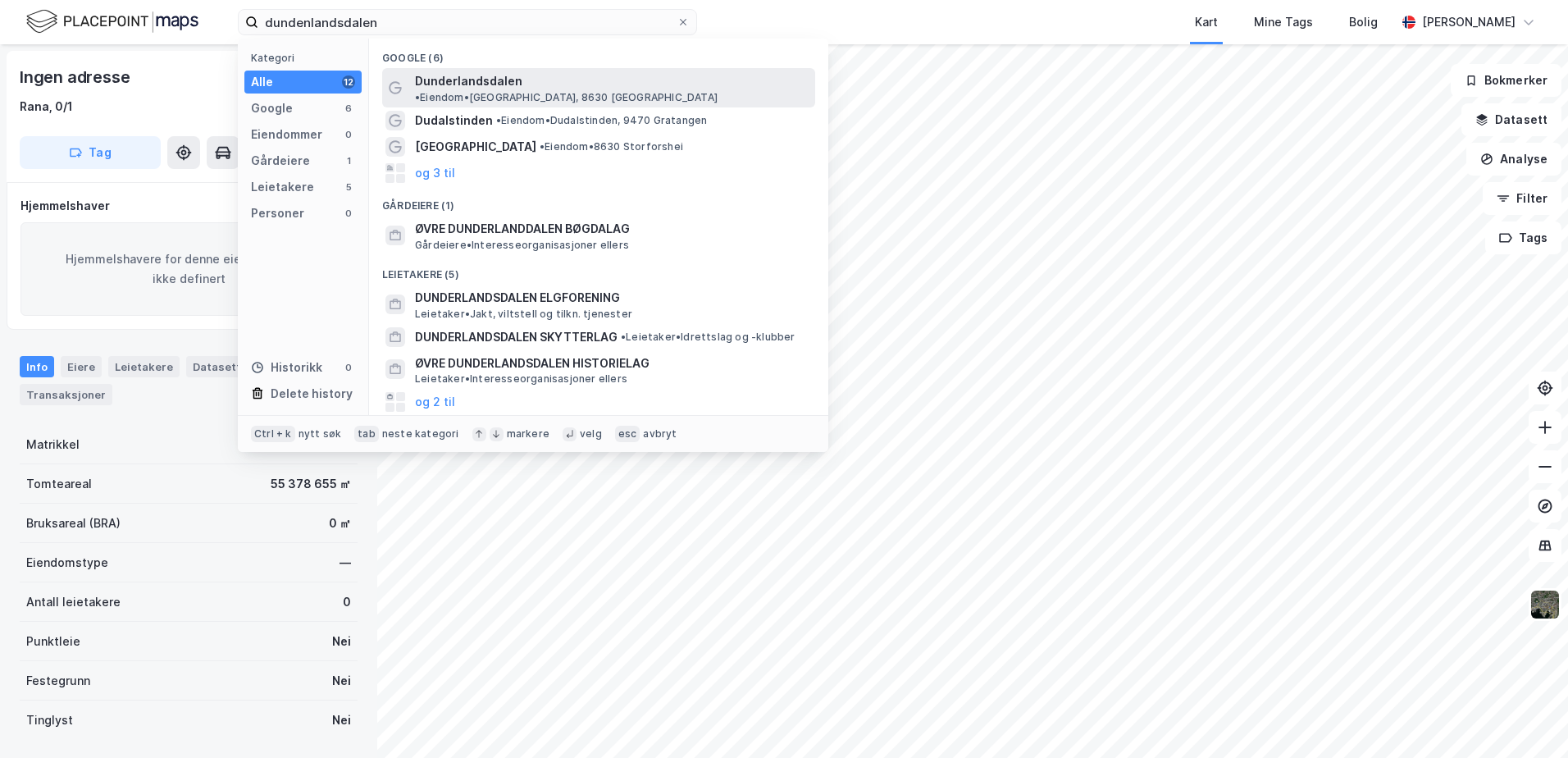
click at [493, 86] on span "Dunderlandsdalen" at bounding box center [469, 82] width 108 height 20
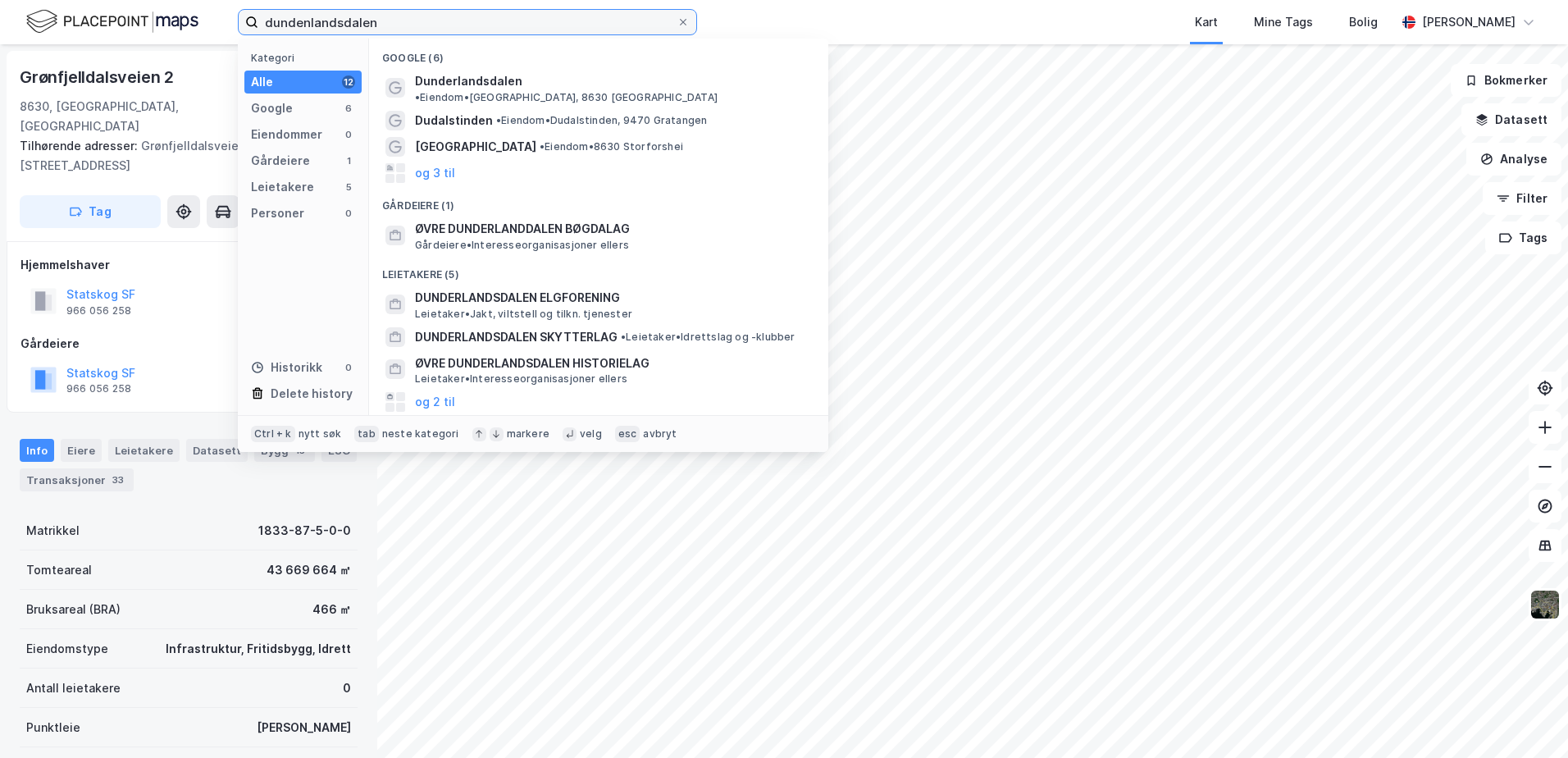
drag, startPoint x: 411, startPoint y: 25, endPoint x: 60, endPoint y: 25, distance: 351.0
click at [60, 25] on div "dundenlandsdalen Kategori Alle 12 Google 6 Eiendommer 0 Gårdeiere 1 Leietakere …" at bounding box center [784, 22] width 1568 height 44
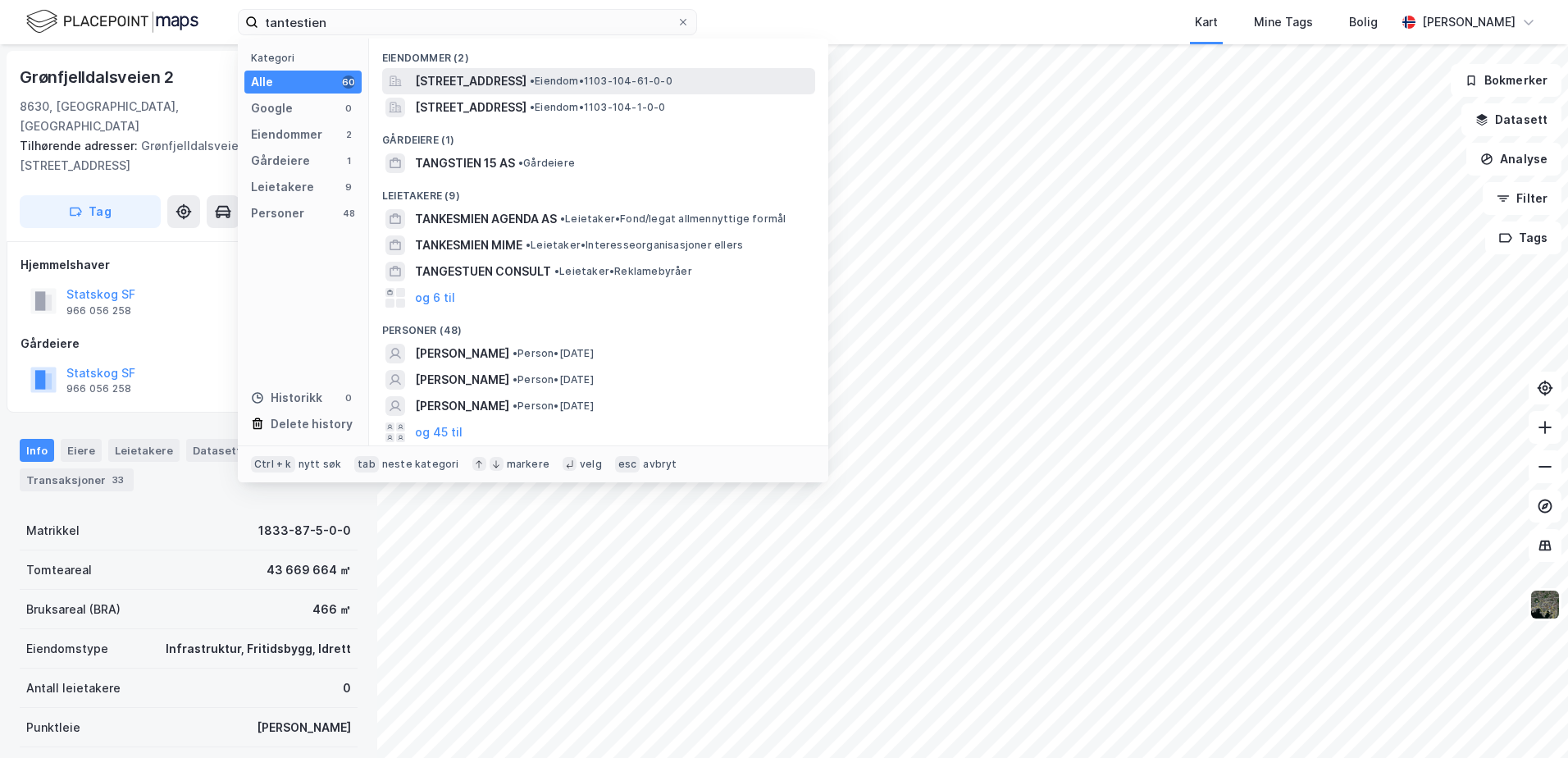
click at [444, 76] on span "[STREET_ADDRESS]" at bounding box center [471, 82] width 112 height 20
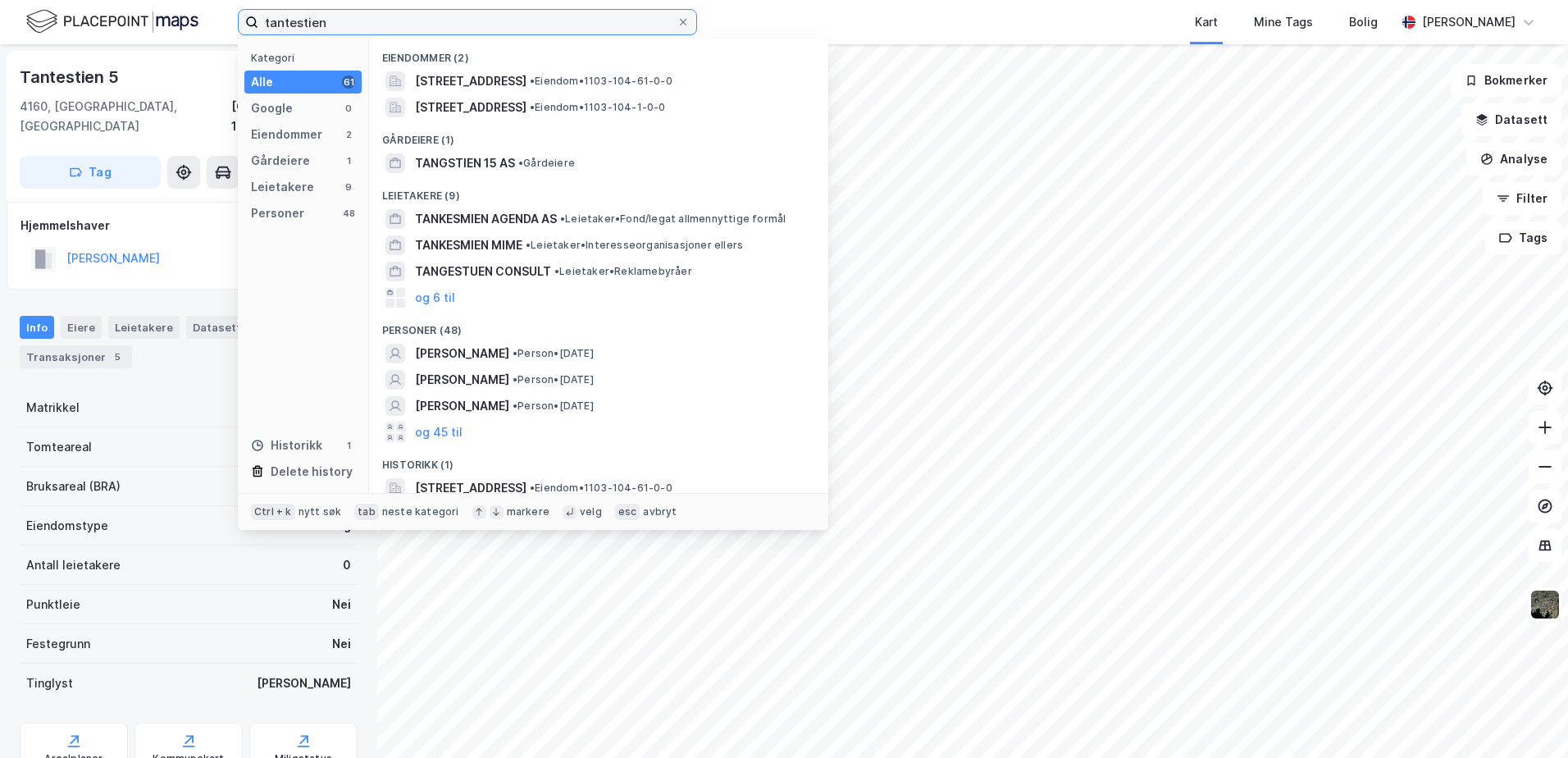
drag, startPoint x: 373, startPoint y: 24, endPoint x: 161, endPoint y: 50, distance: 213.6
click at [161, 50] on div "tantestien Kategori Alle 61 Google 0 Eiendommer 2 Gårdeiere 1 Leietakere 9 Pers…" at bounding box center [784, 379] width 1568 height 758
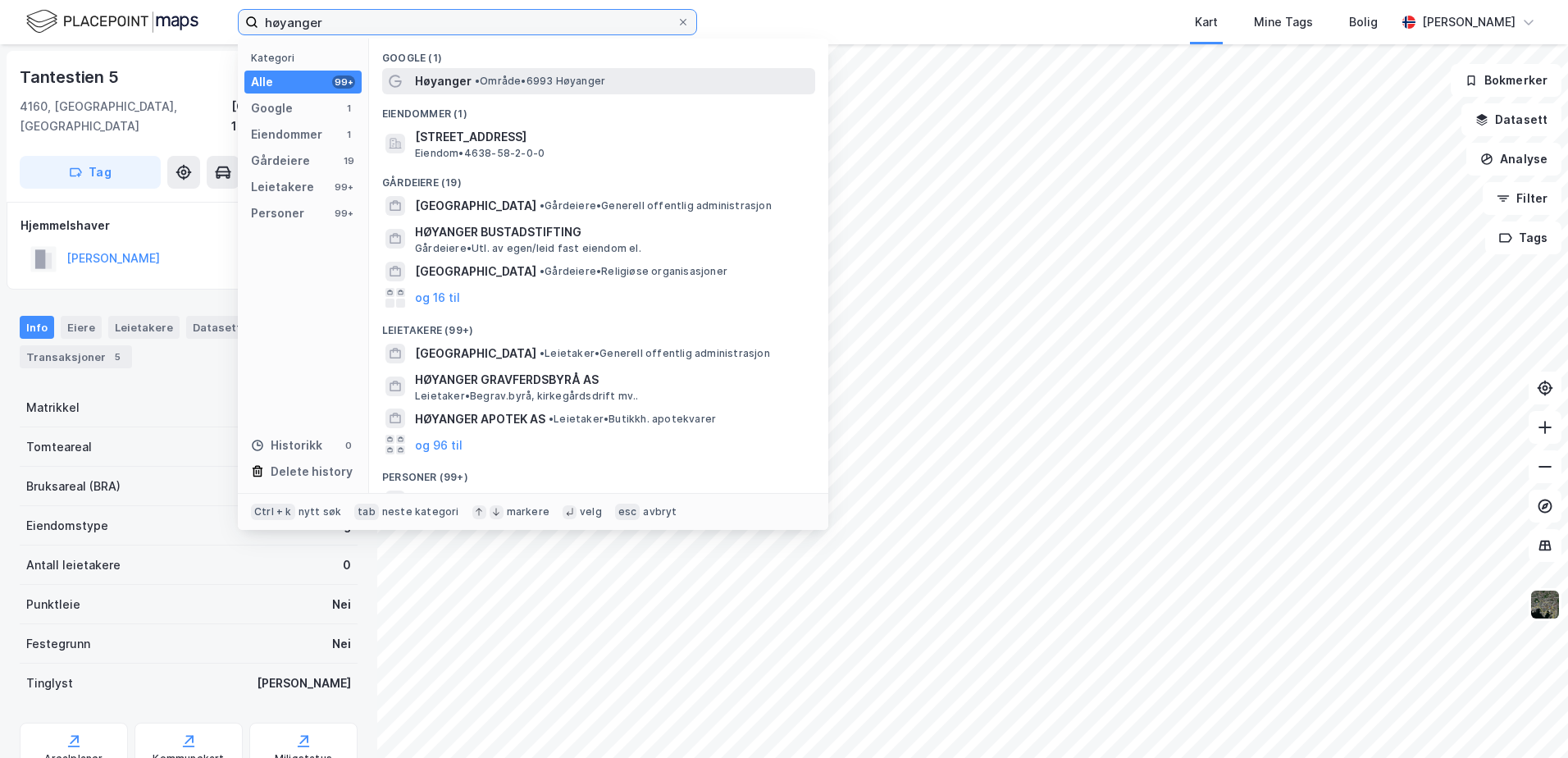
type input "høyanger"
click at [475, 83] on span "•" at bounding box center [477, 81] width 5 height 12
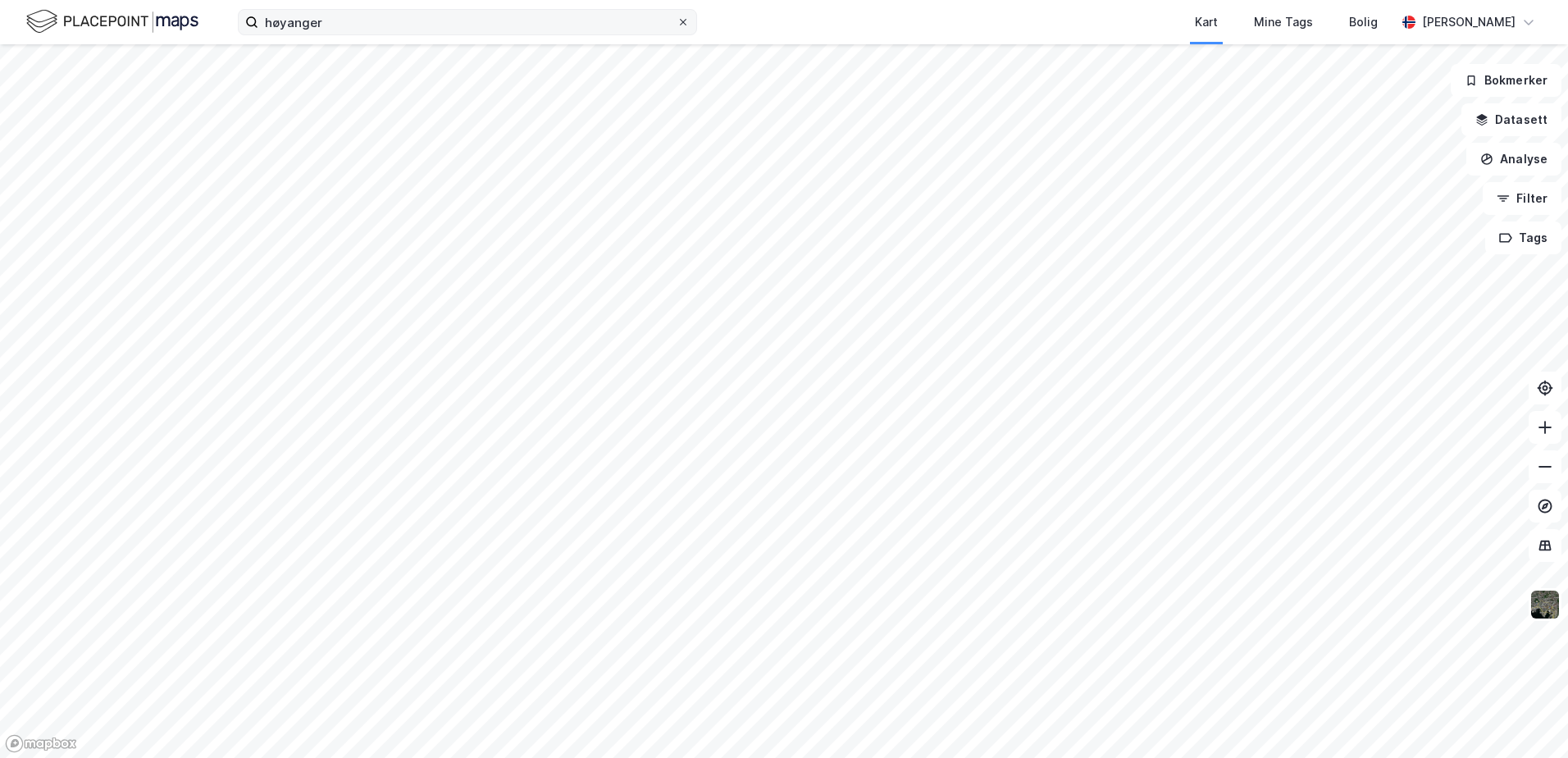
click at [683, 26] on icon at bounding box center [684, 22] width 10 height 10
click at [677, 26] on input "høyanger" at bounding box center [467, 22] width 418 height 25
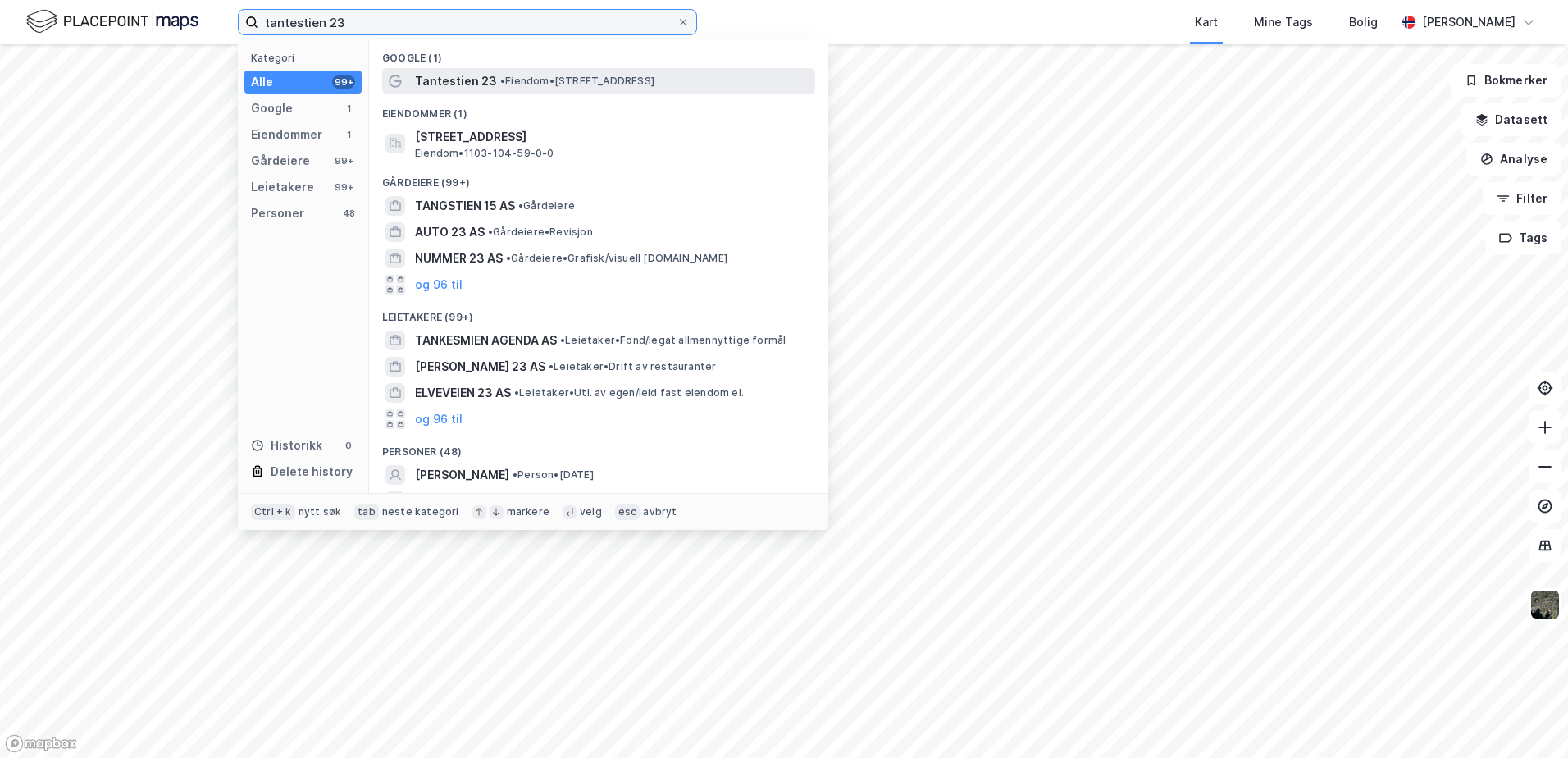
type input "tantestien 23"
click at [500, 76] on span "•" at bounding box center [502, 81] width 5 height 12
